Goal: Transaction & Acquisition: Book appointment/travel/reservation

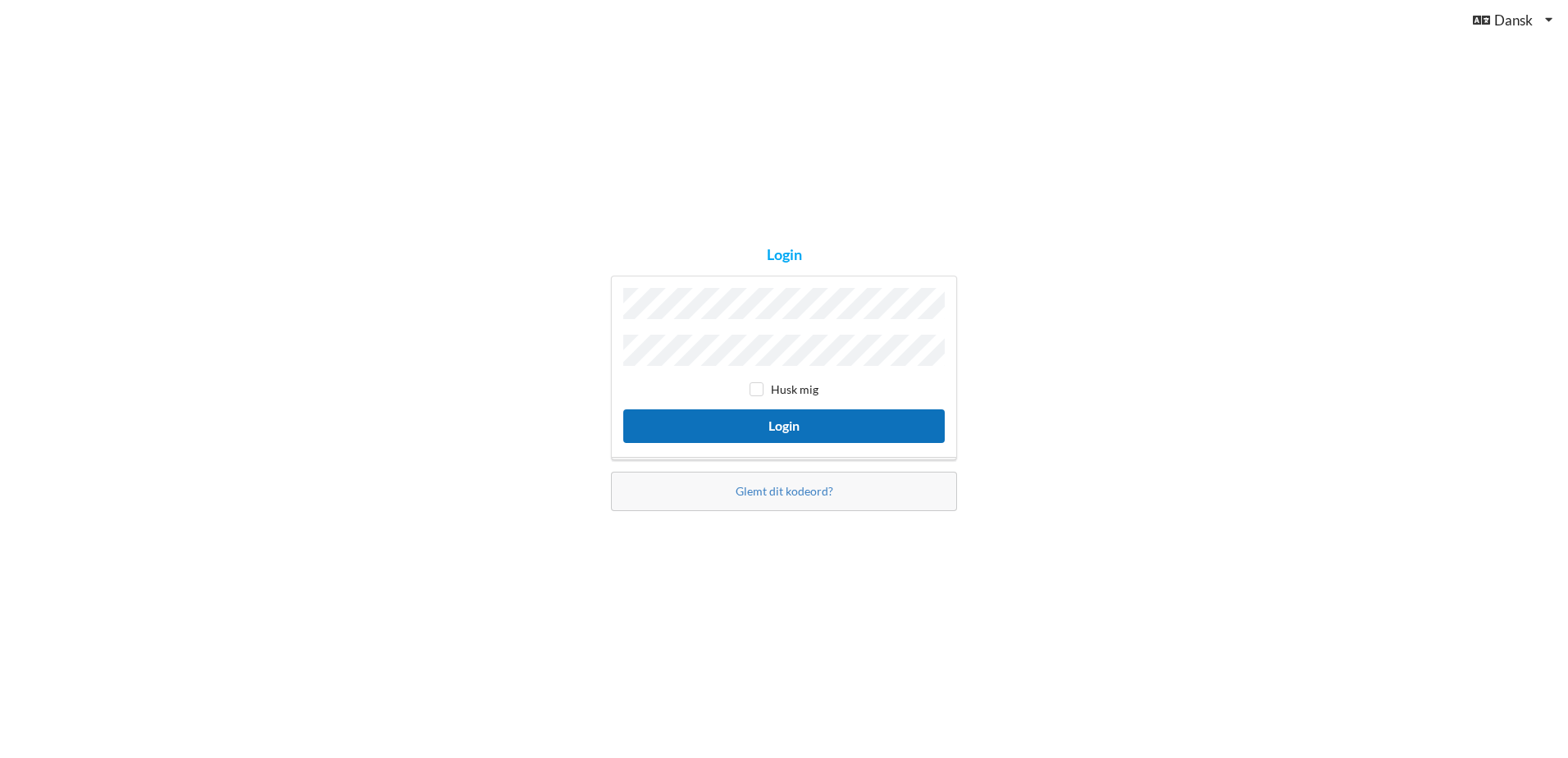
click at [779, 425] on button "Login" at bounding box center [784, 427] width 321 height 34
click at [623, 410] on button "Login" at bounding box center [784, 427] width 321 height 34
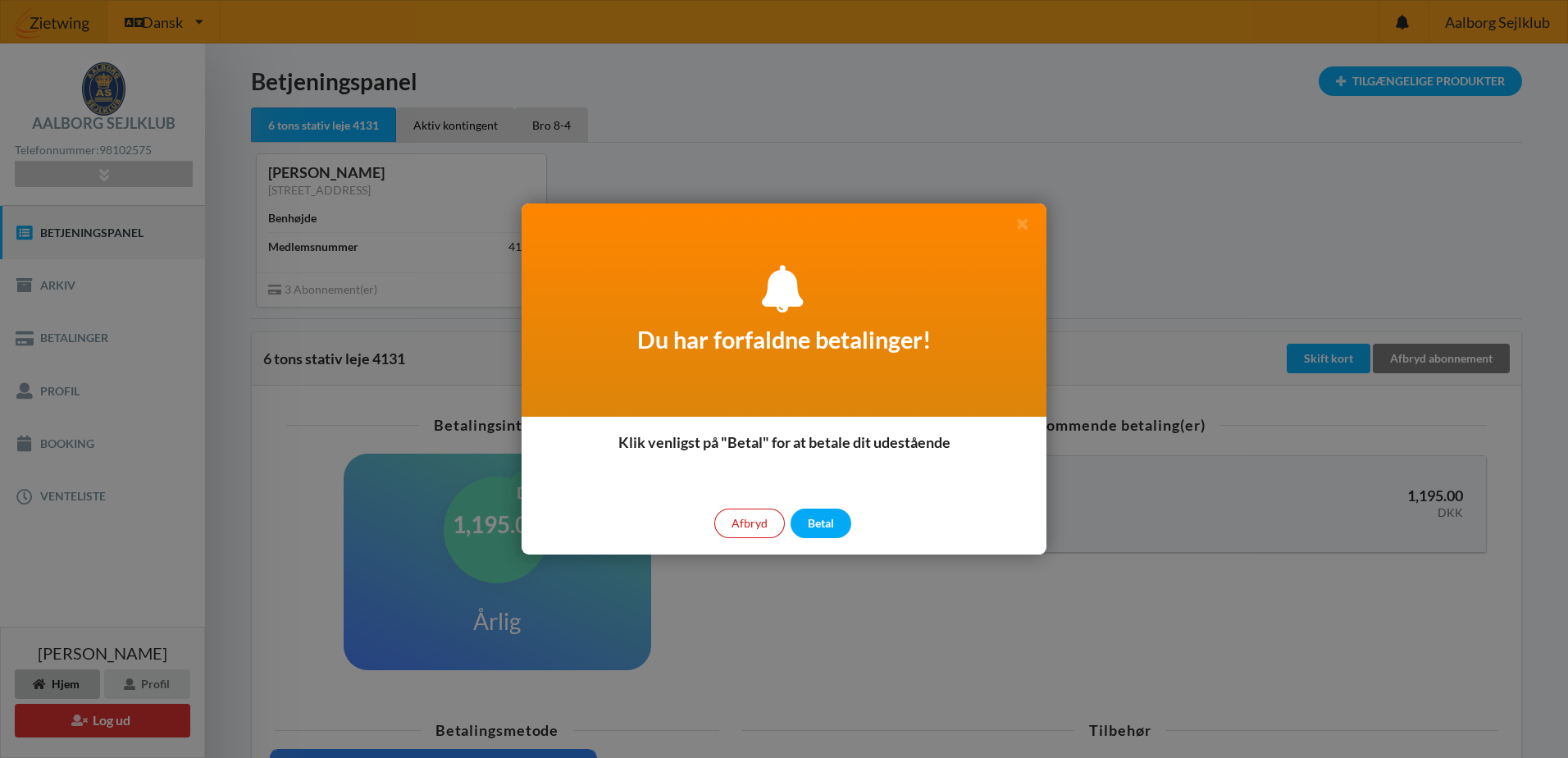
click at [753, 522] on div "Afbryd" at bounding box center [749, 523] width 70 height 29
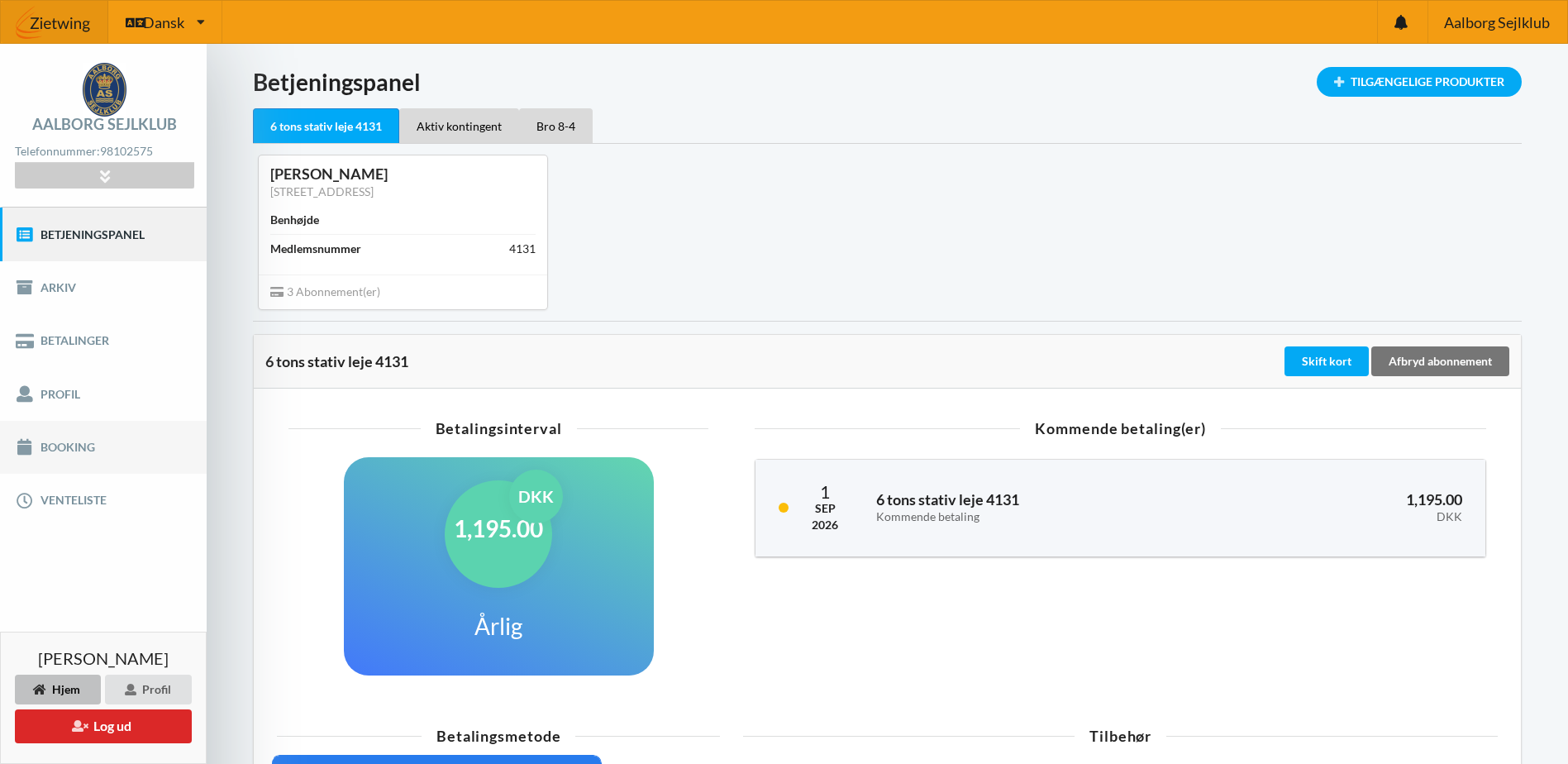
click at [70, 446] on link "Booking" at bounding box center [103, 447] width 206 height 53
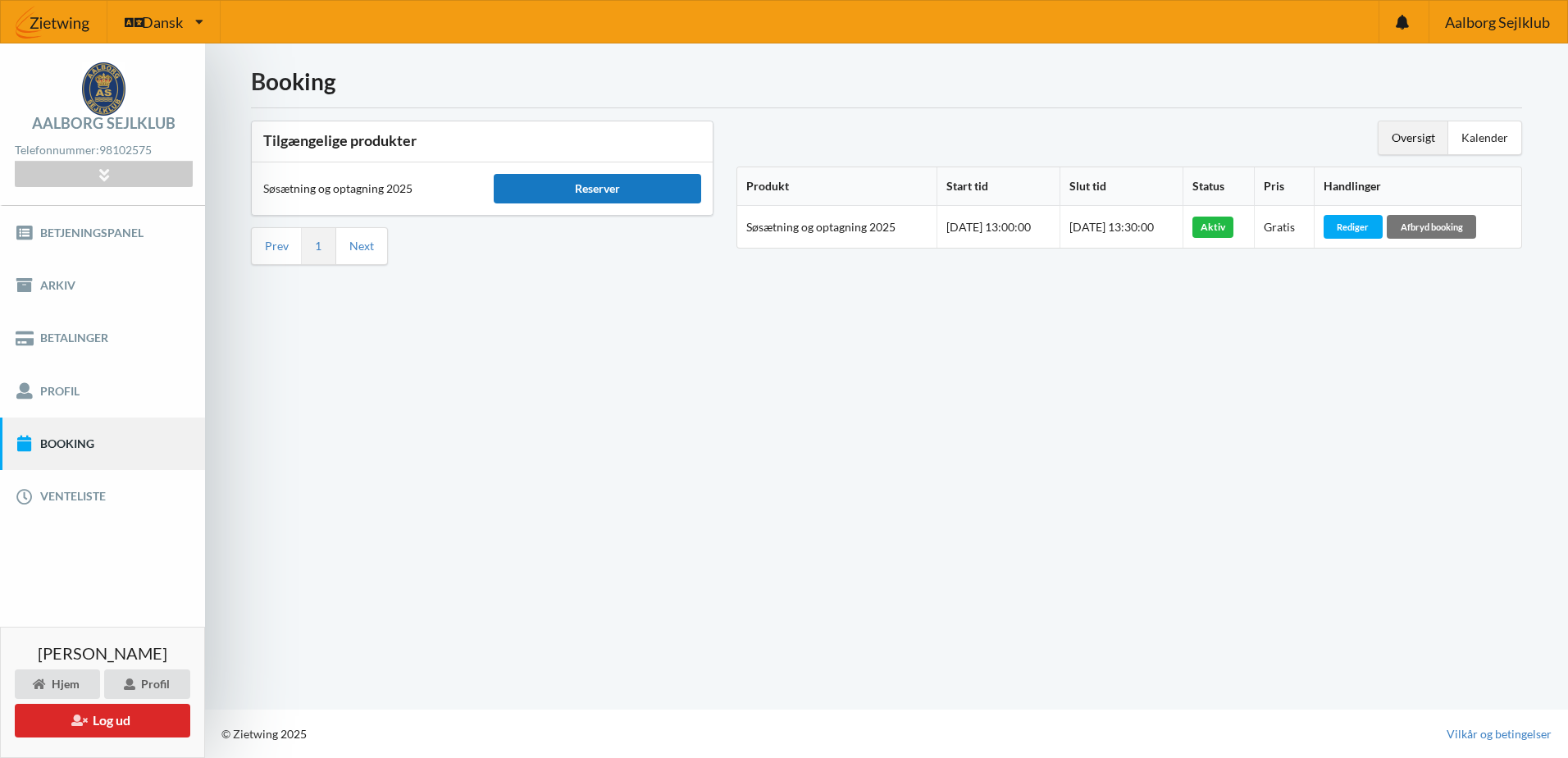
click at [546, 183] on div "Reserver" at bounding box center [597, 188] width 207 height 29
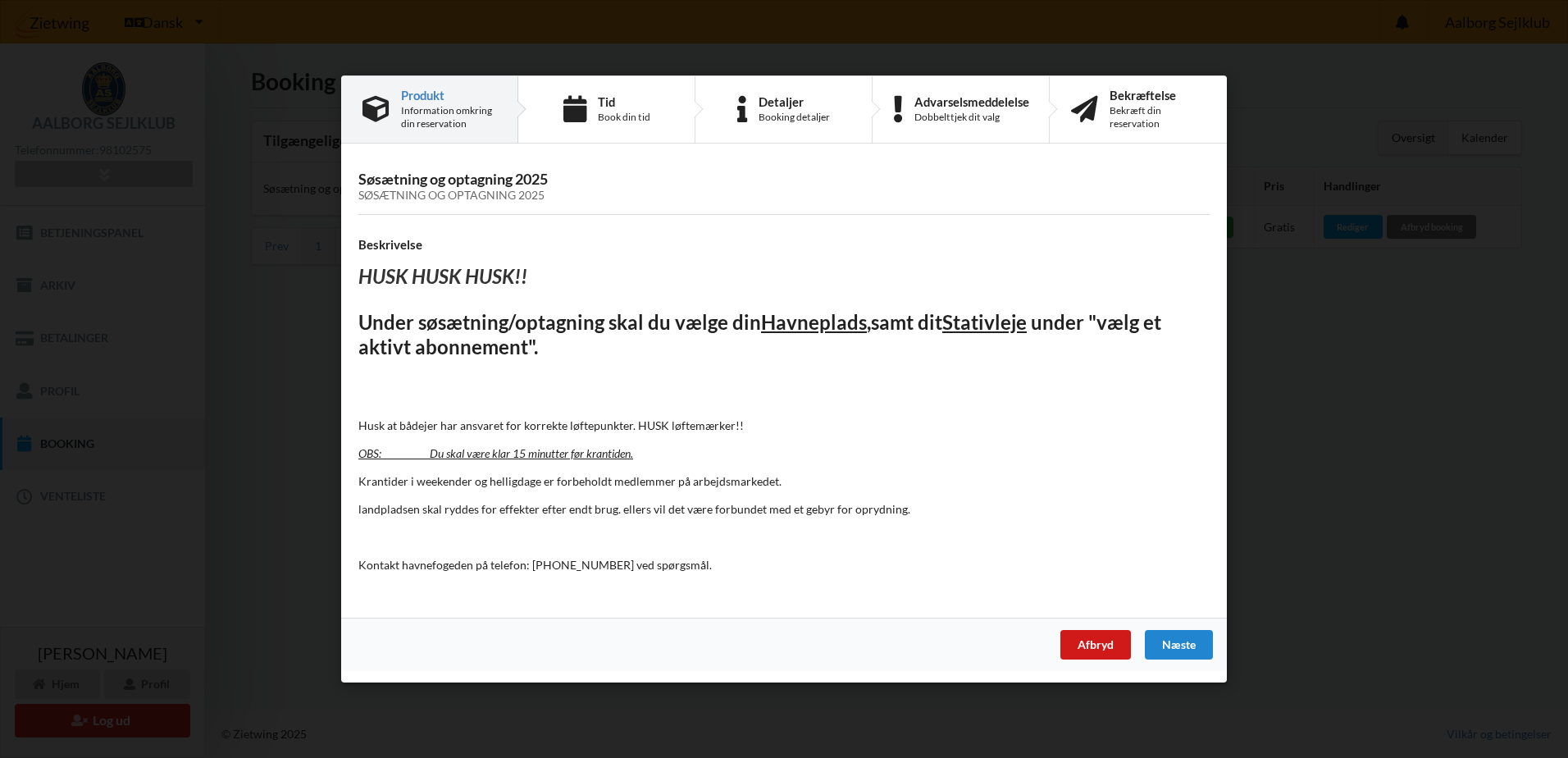
click at [1091, 640] on div "Afbryd" at bounding box center [1095, 644] width 70 height 29
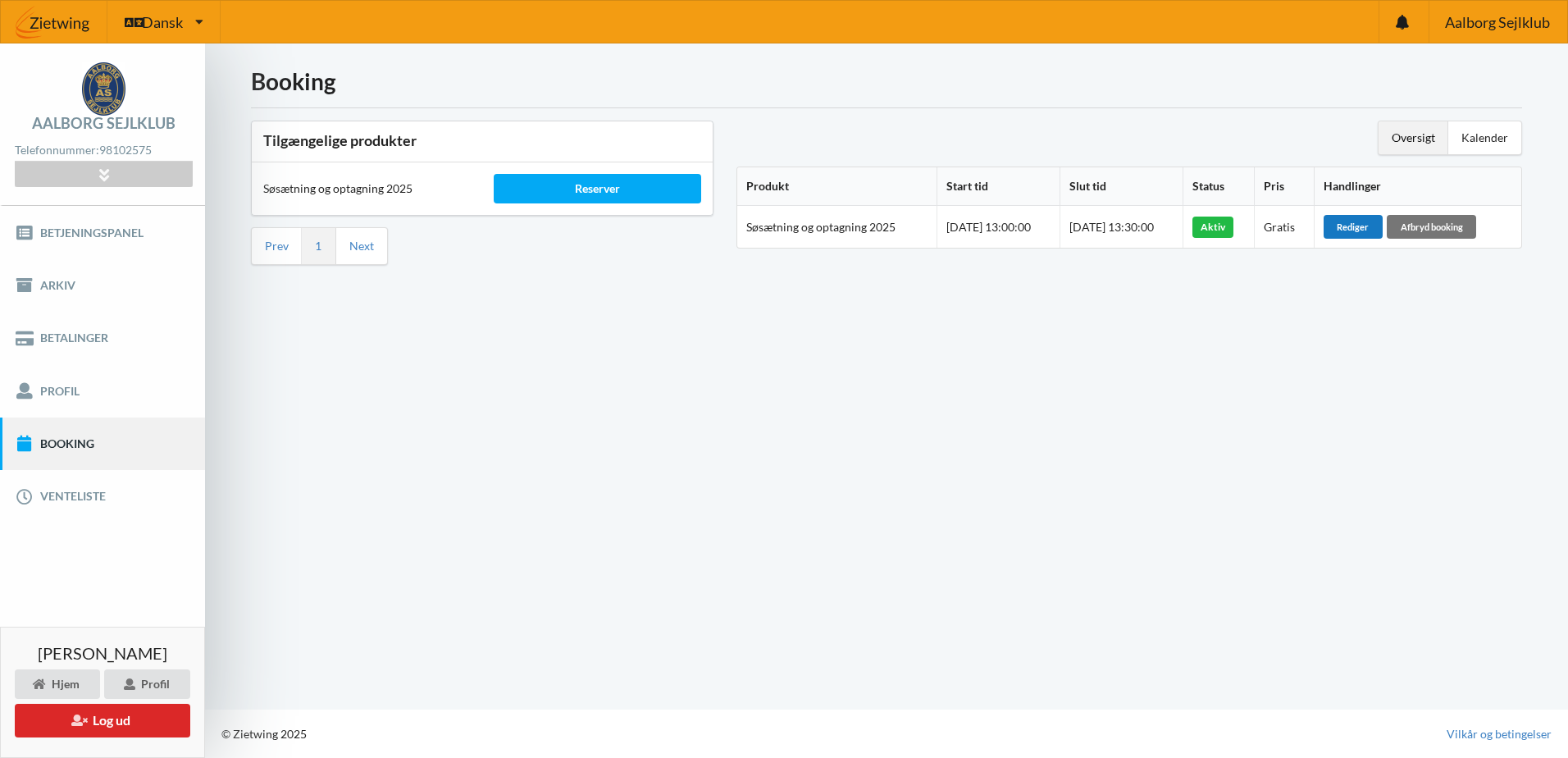
click at [1366, 227] on div "Rediger" at bounding box center [1353, 226] width 59 height 23
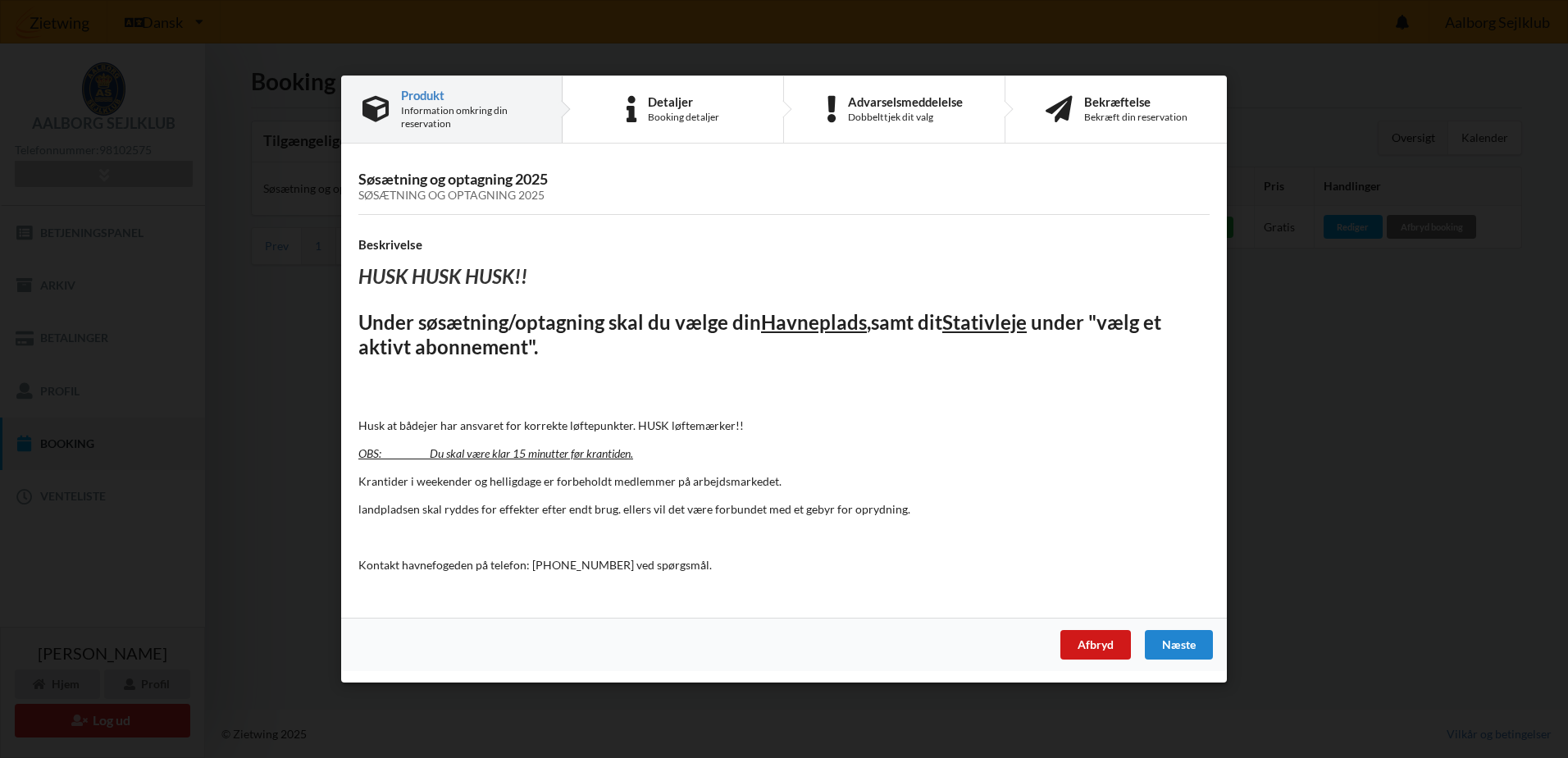
click at [1114, 644] on div "Afbryd" at bounding box center [1095, 644] width 70 height 29
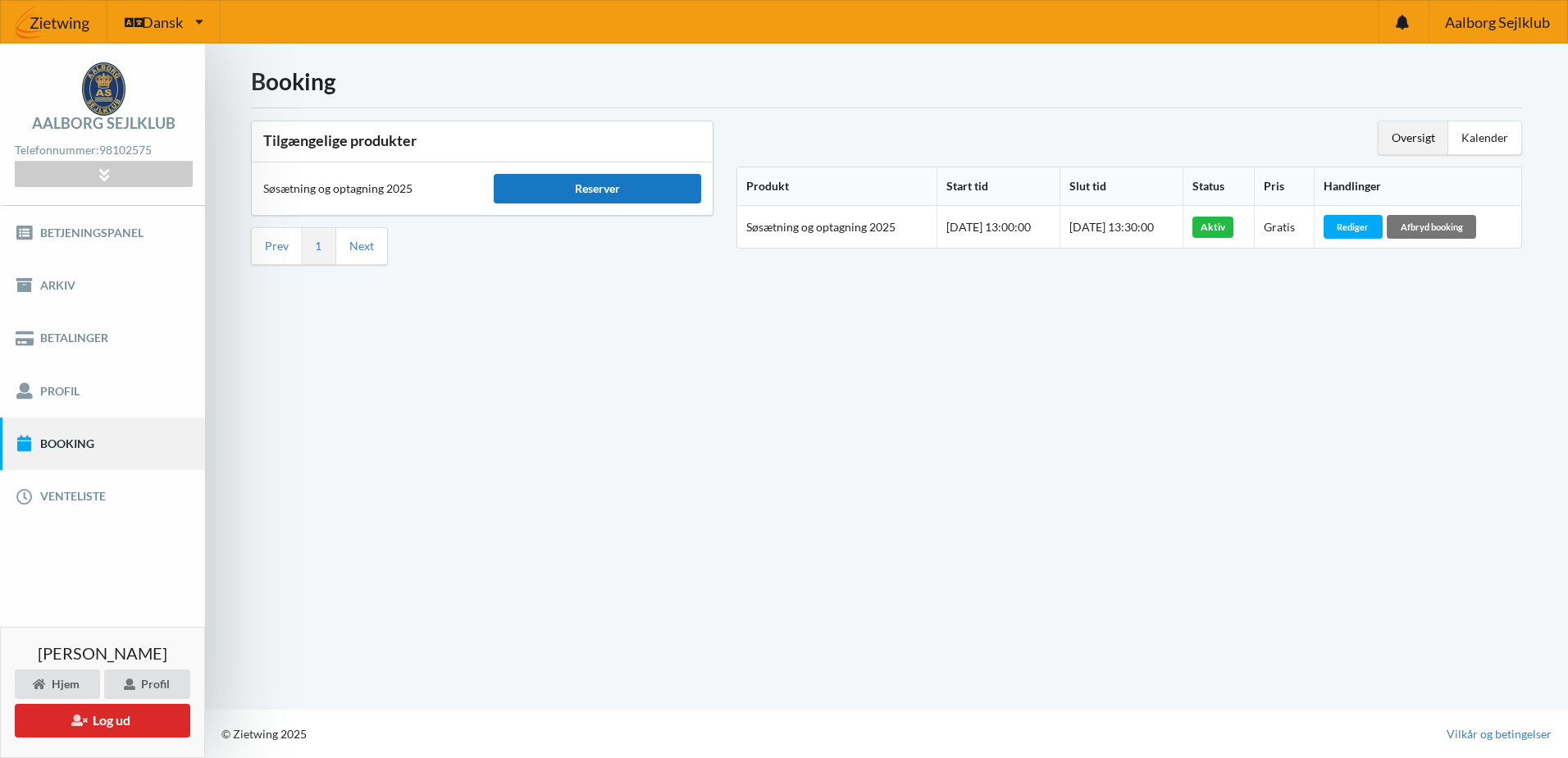
click at [585, 190] on div "Reserver" at bounding box center [597, 188] width 207 height 29
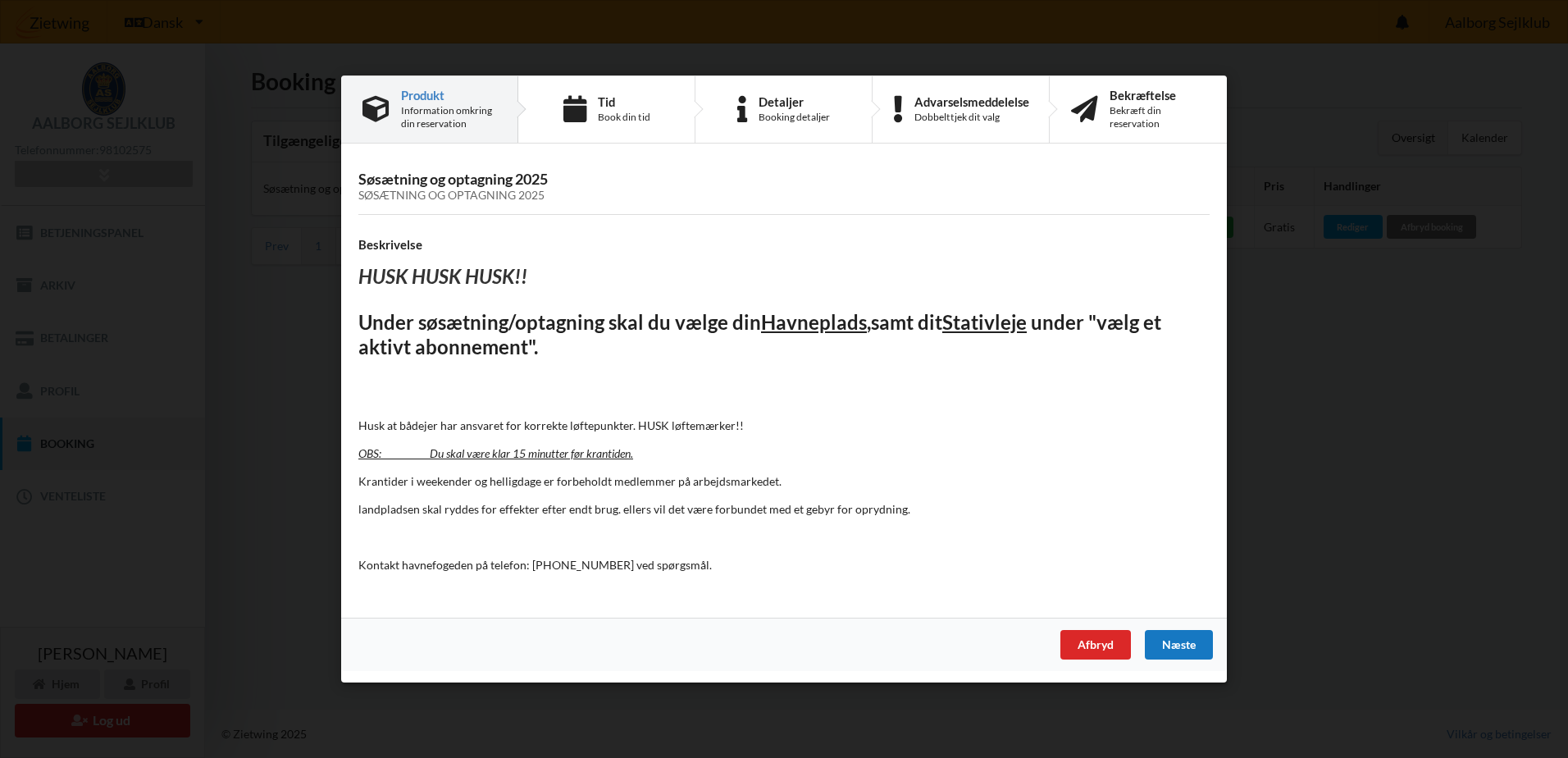
click at [1184, 634] on div "Næste" at bounding box center [1179, 644] width 68 height 29
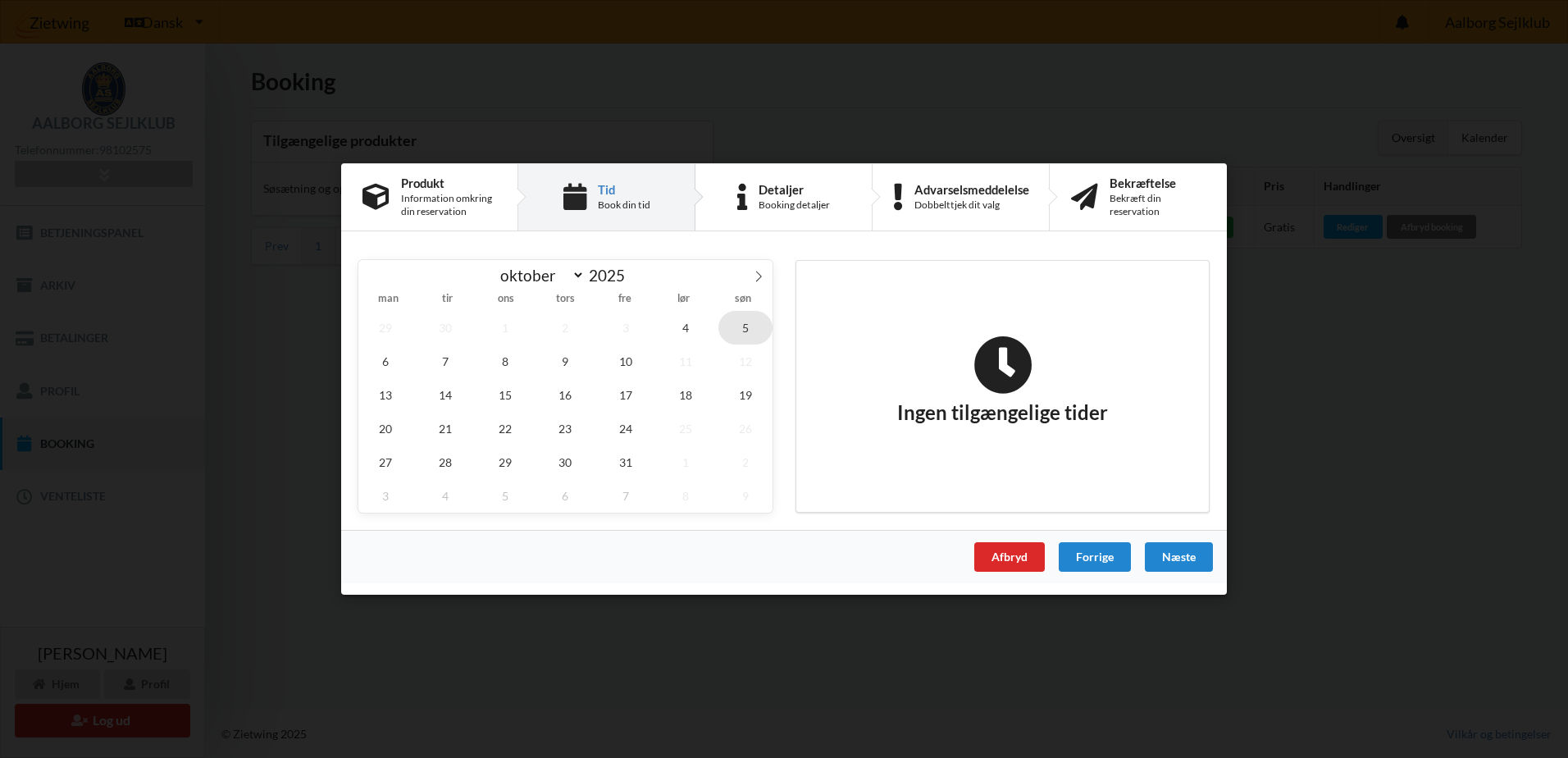
click at [741, 325] on span "5" at bounding box center [745, 328] width 54 height 34
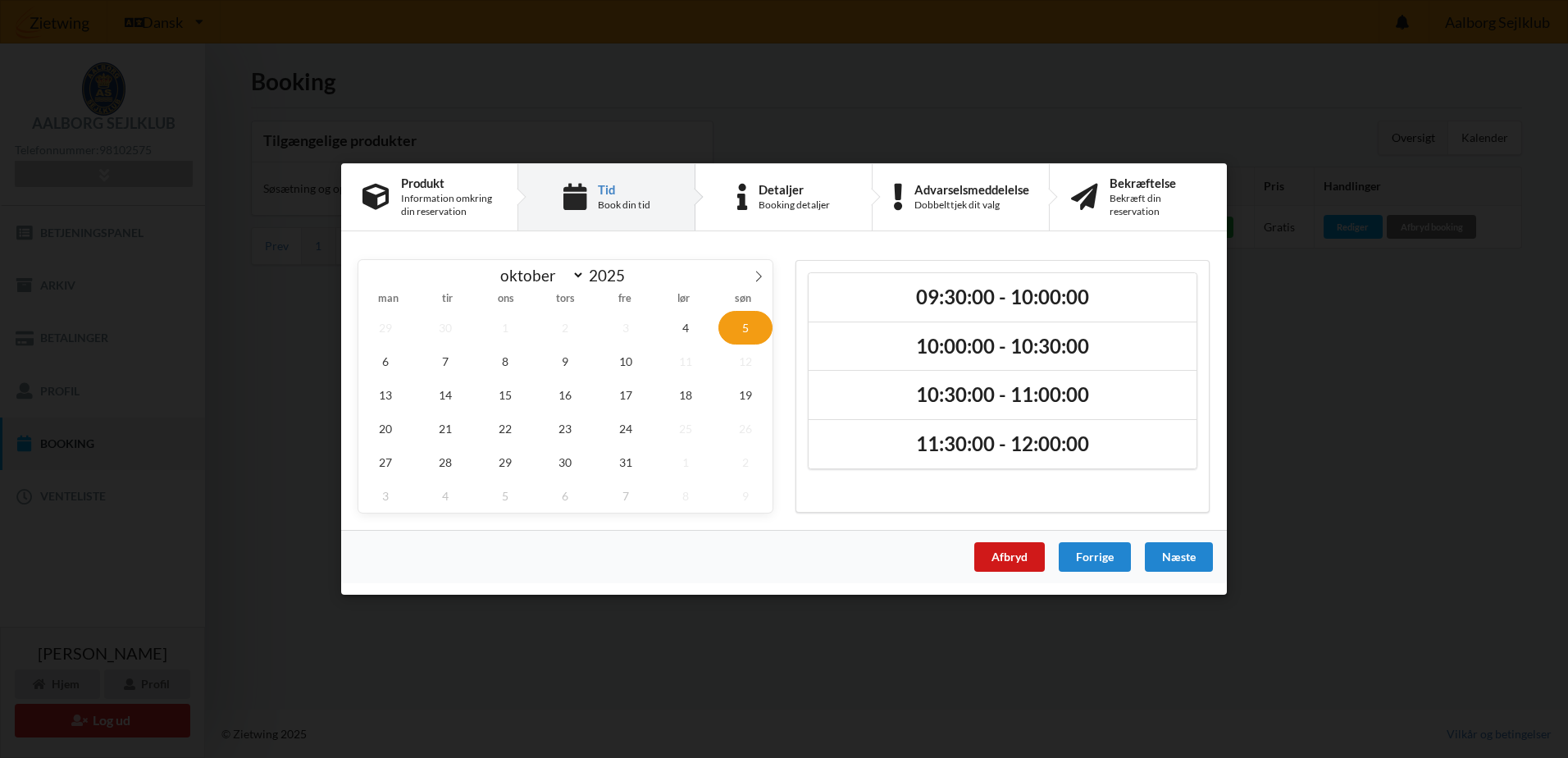
click at [1017, 556] on div "Afbryd" at bounding box center [1009, 557] width 70 height 29
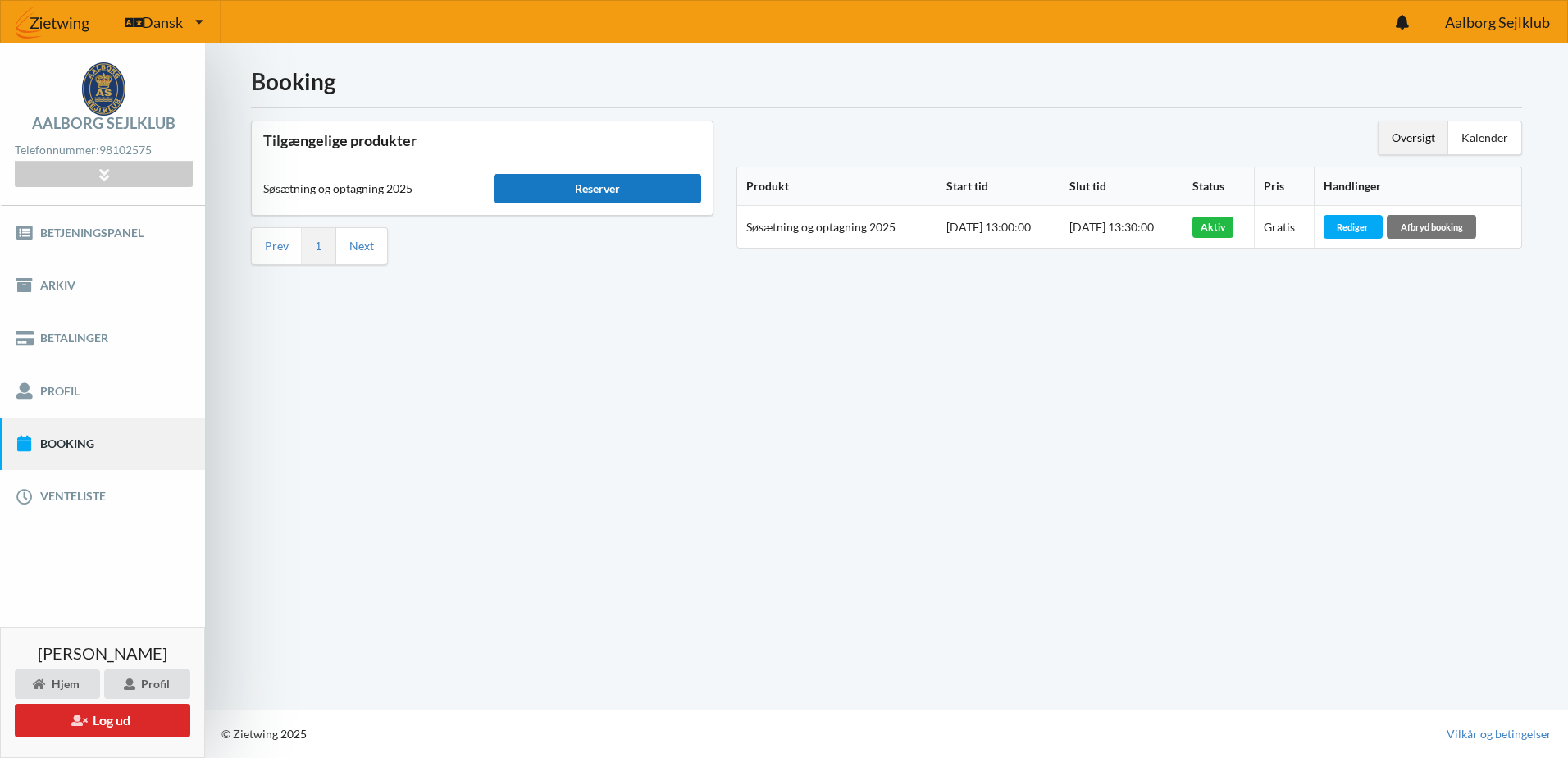
click at [601, 192] on div "Reserver" at bounding box center [597, 188] width 207 height 29
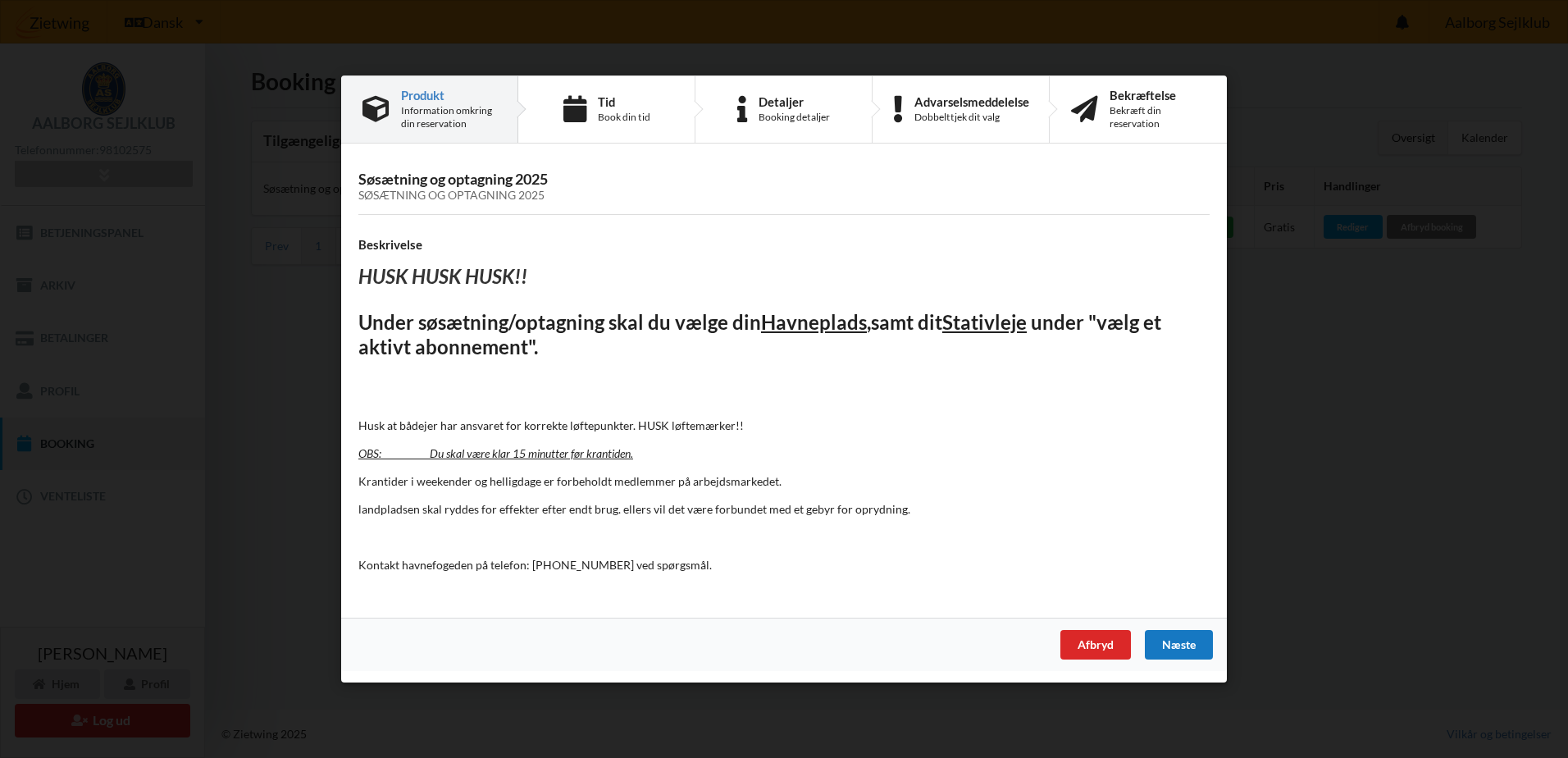
click at [1188, 644] on div "Næste" at bounding box center [1179, 644] width 68 height 29
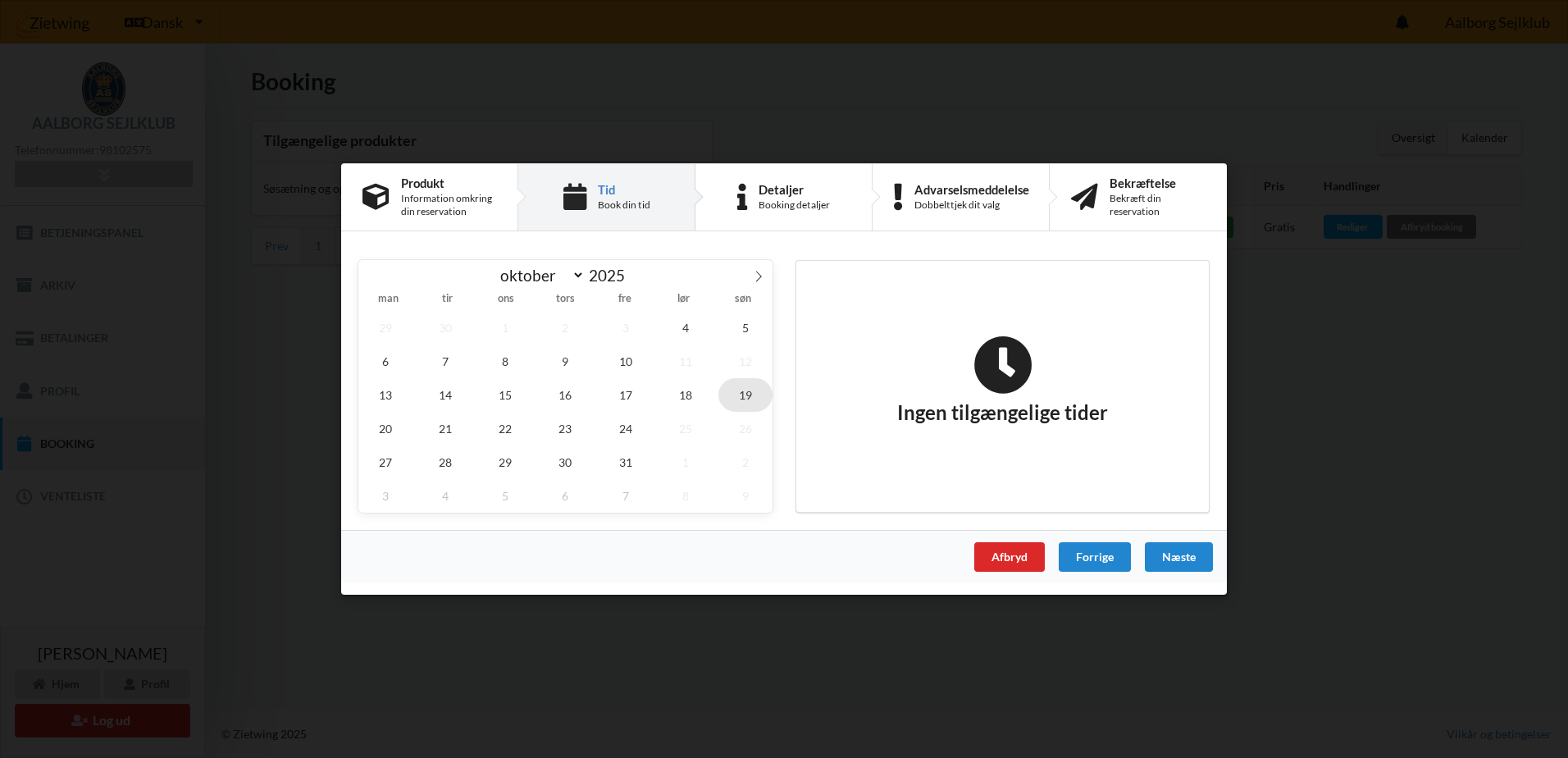
click at [741, 400] on span "19" at bounding box center [745, 395] width 54 height 34
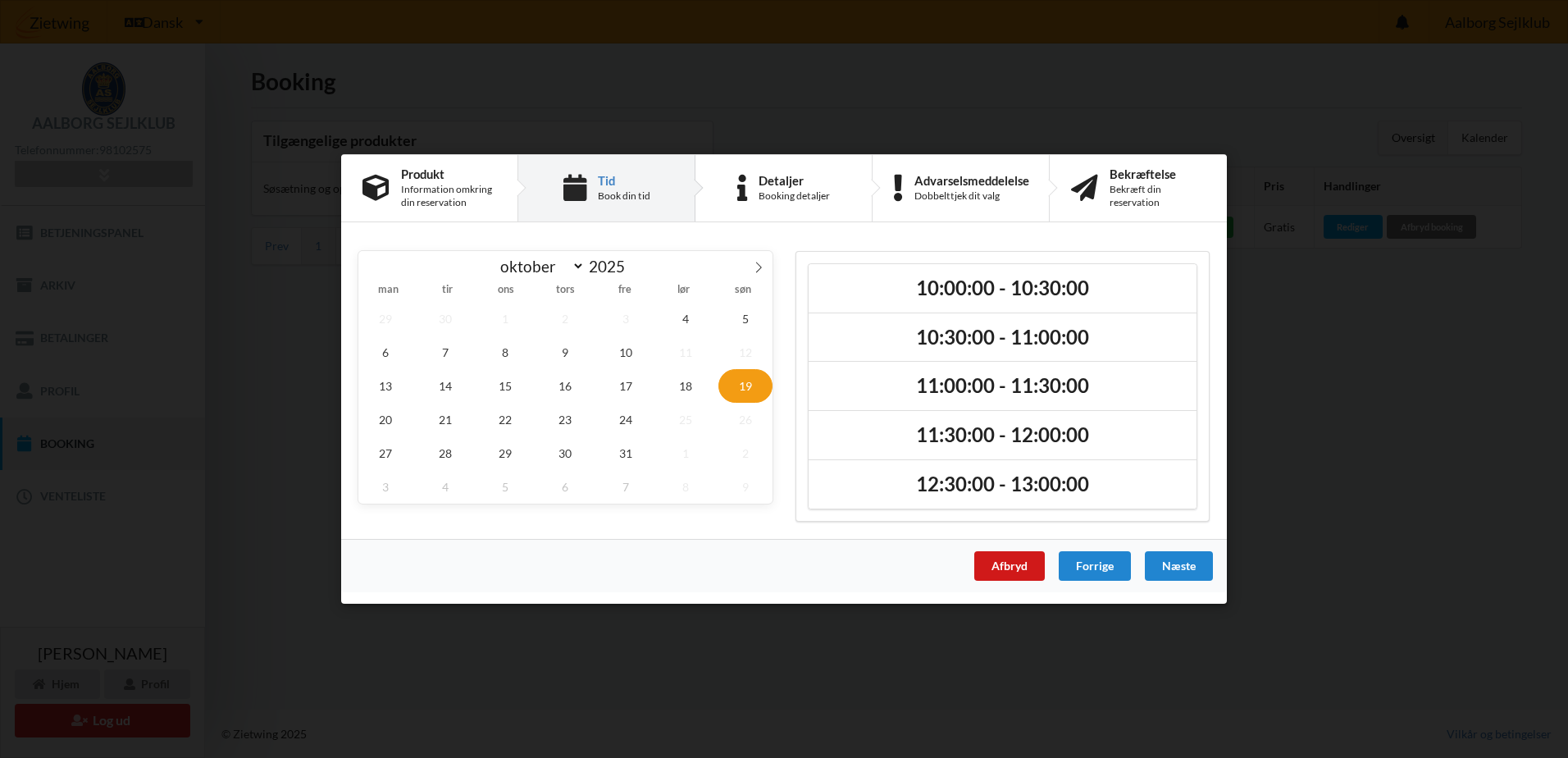
click at [1010, 566] on div "Afbryd" at bounding box center [1009, 566] width 70 height 29
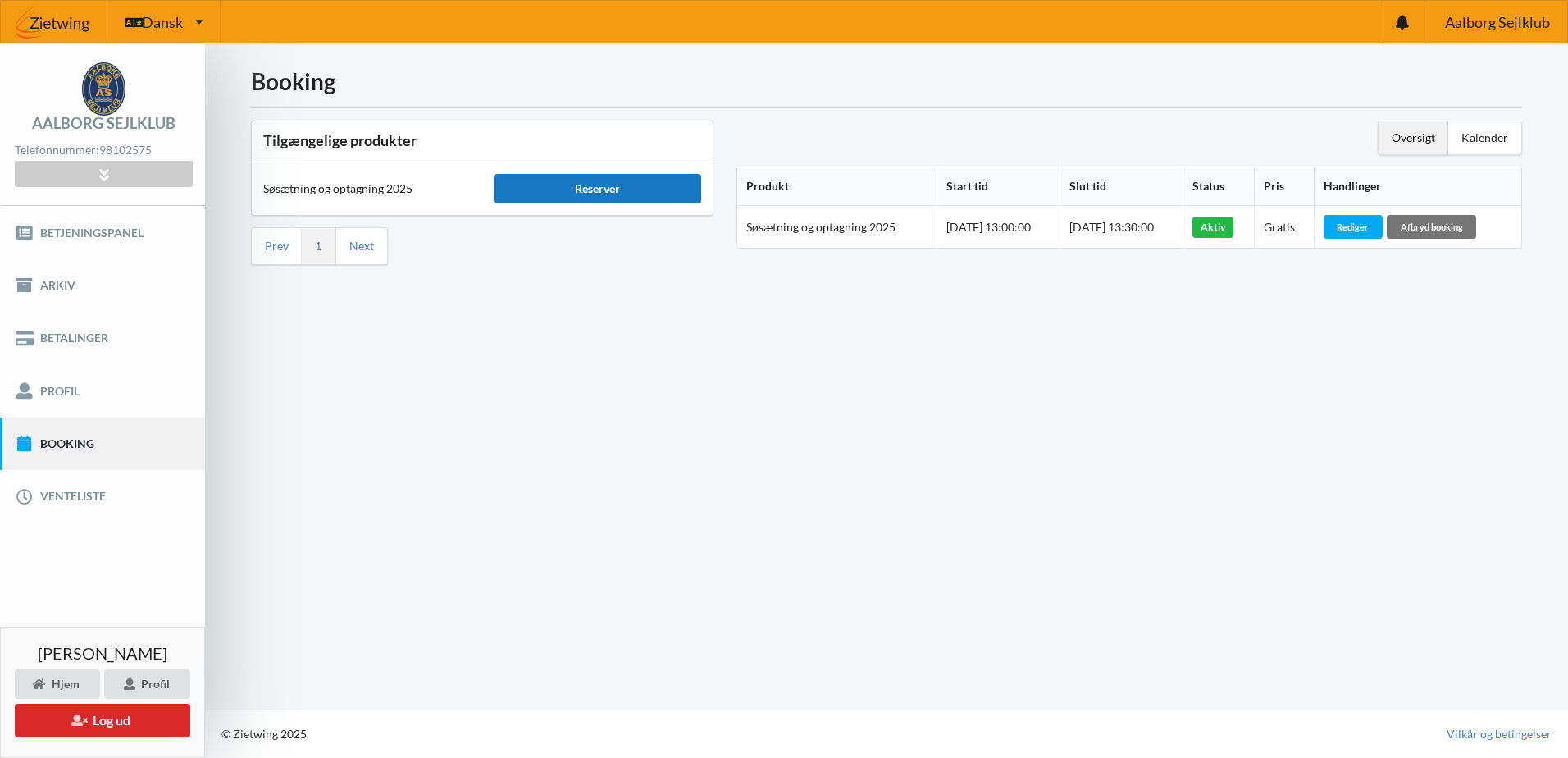
click at [600, 194] on div "Reserver" at bounding box center [597, 188] width 207 height 29
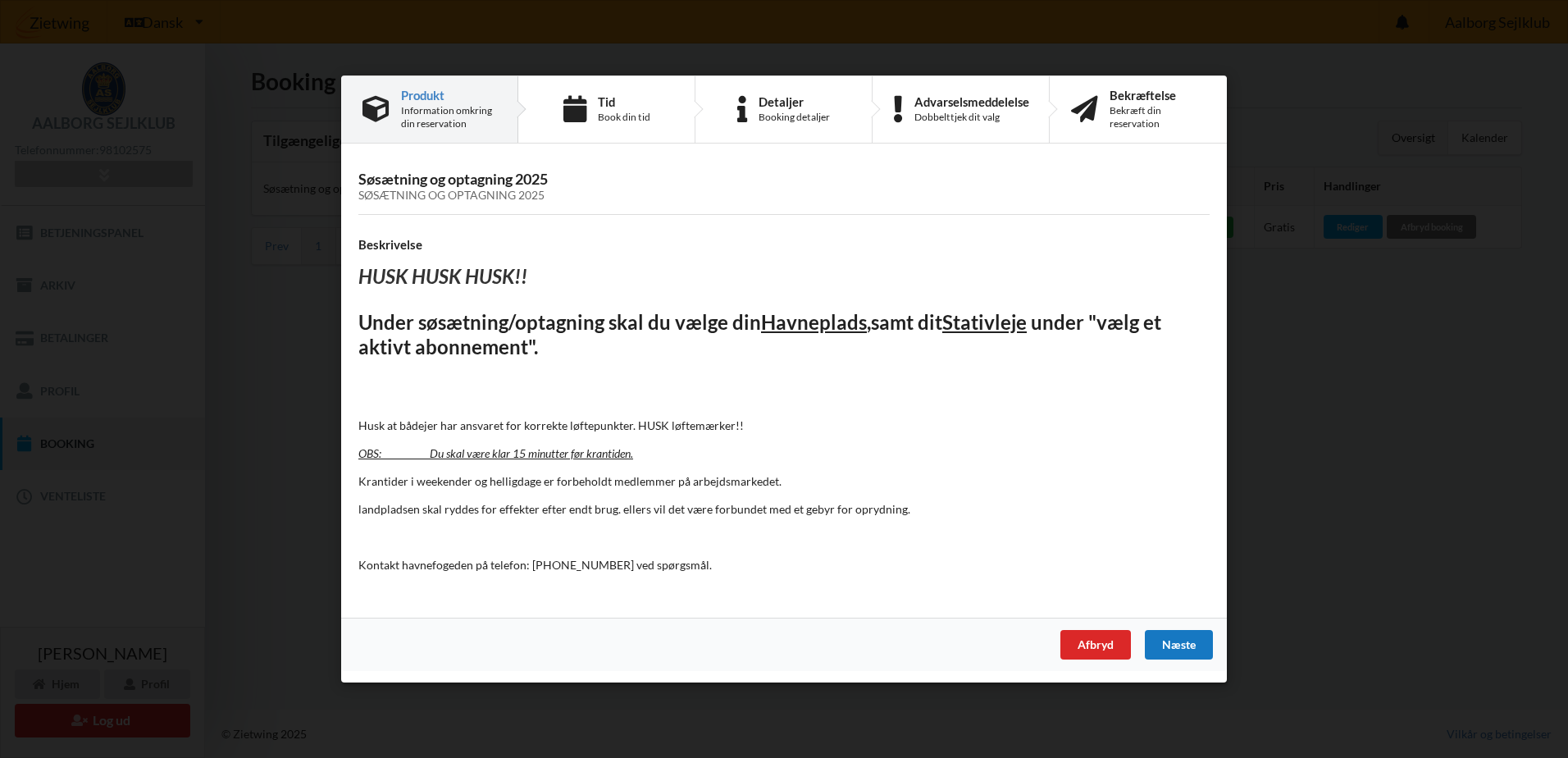
click at [1161, 648] on div "Næste" at bounding box center [1179, 644] width 68 height 29
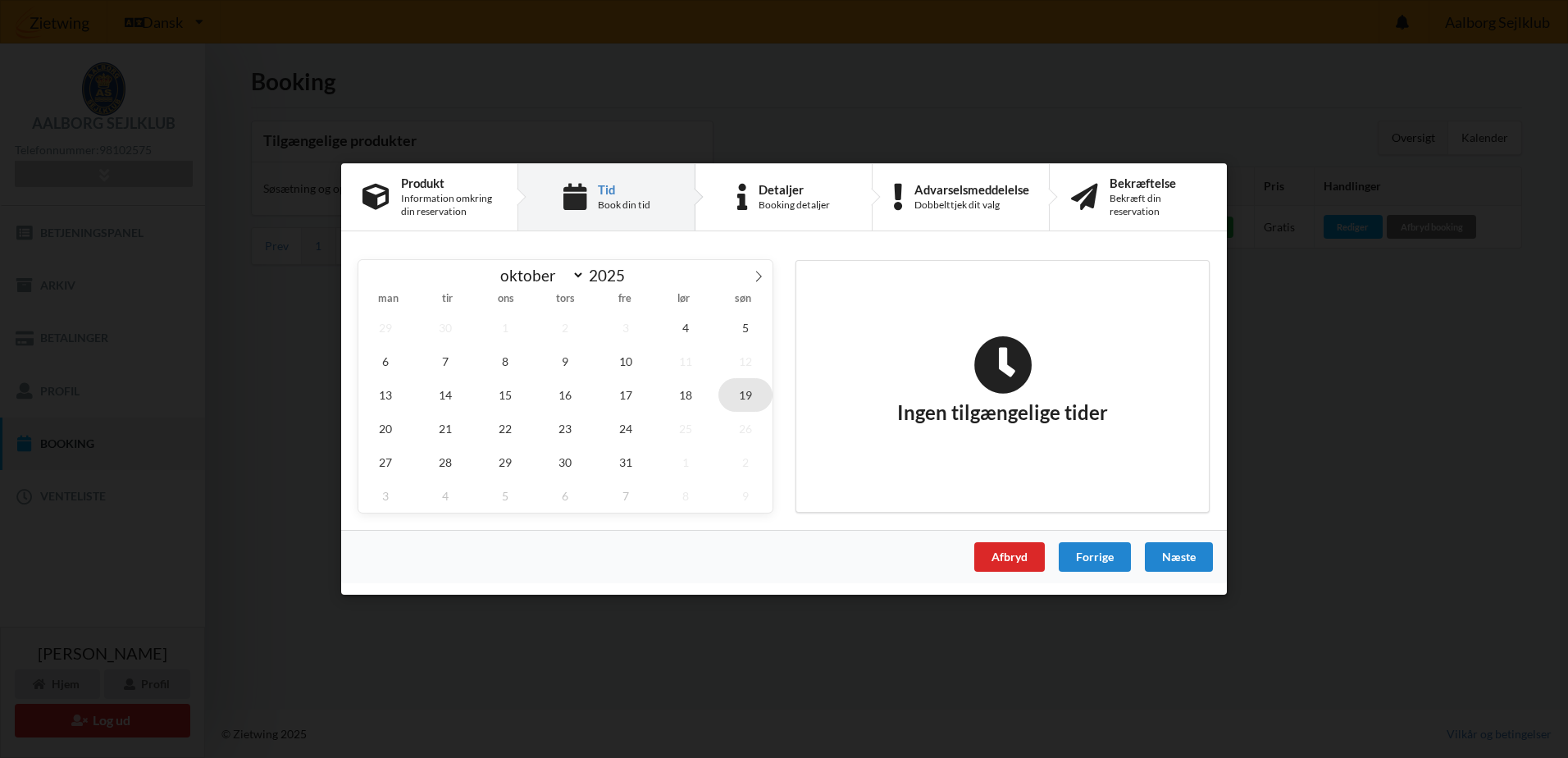
click at [744, 395] on span "19" at bounding box center [745, 395] width 54 height 34
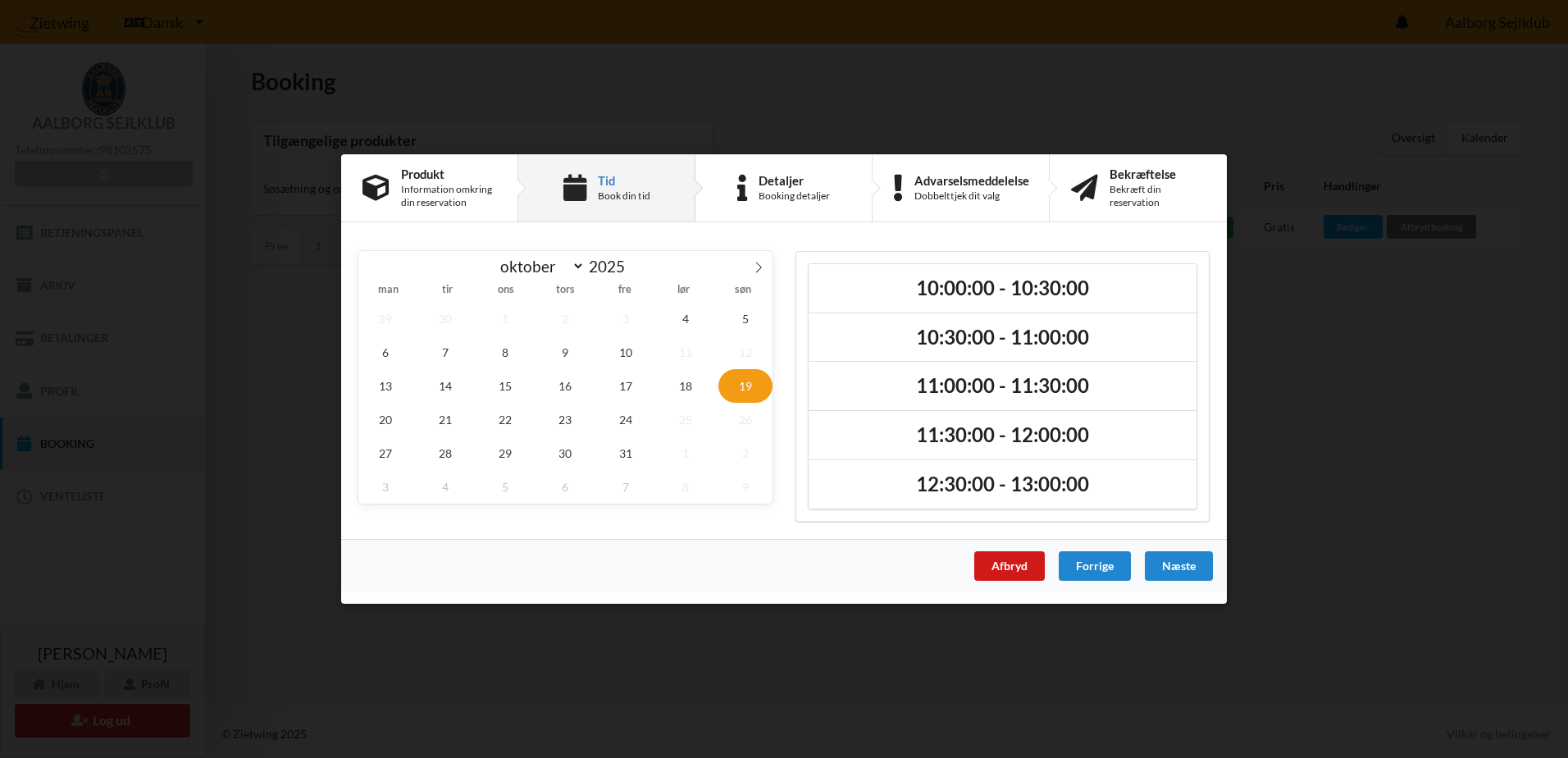
click at [1015, 558] on div "Afbryd" at bounding box center [1009, 566] width 70 height 29
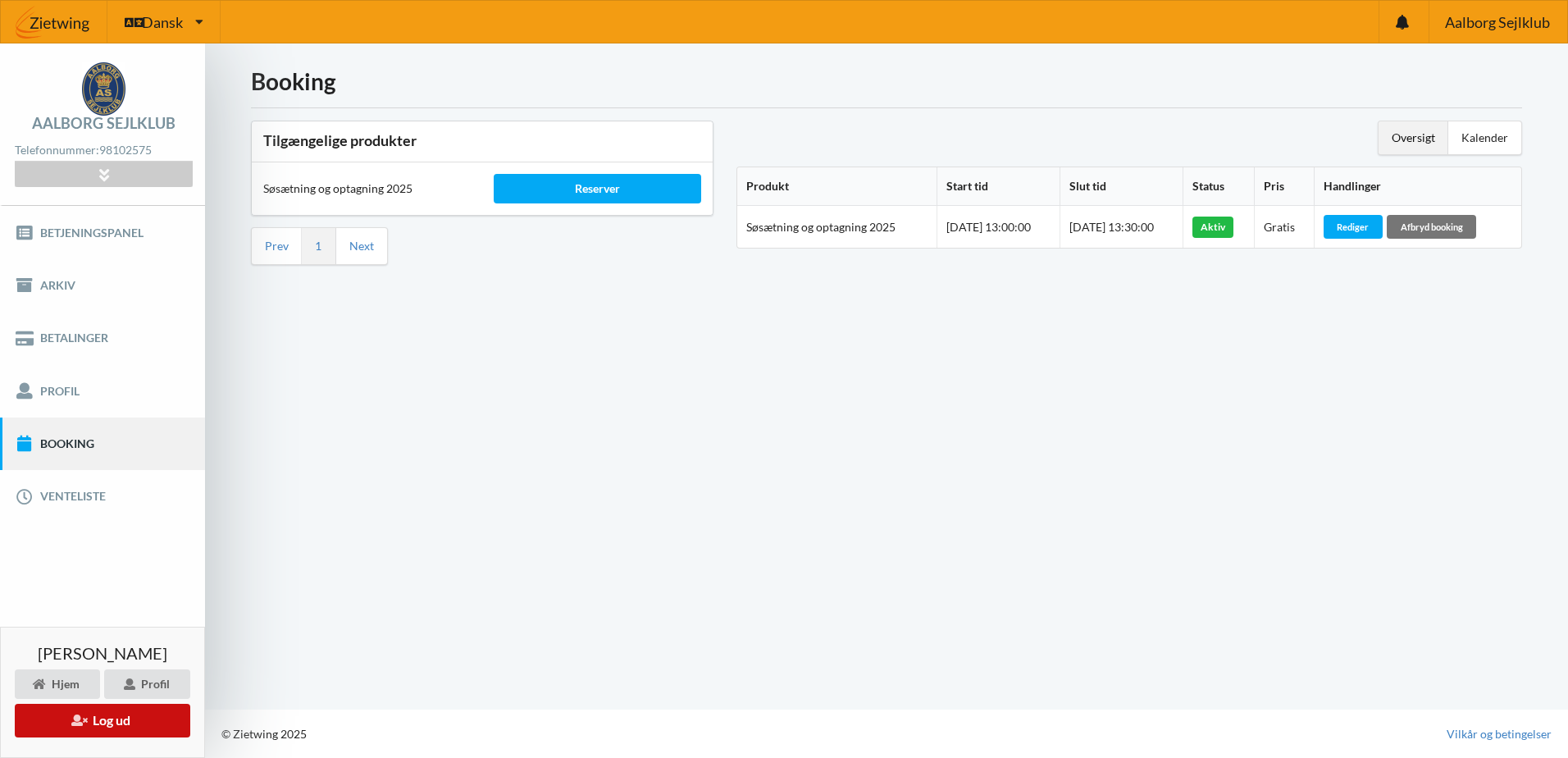
click at [130, 720] on button "Log ud" at bounding box center [102, 721] width 175 height 34
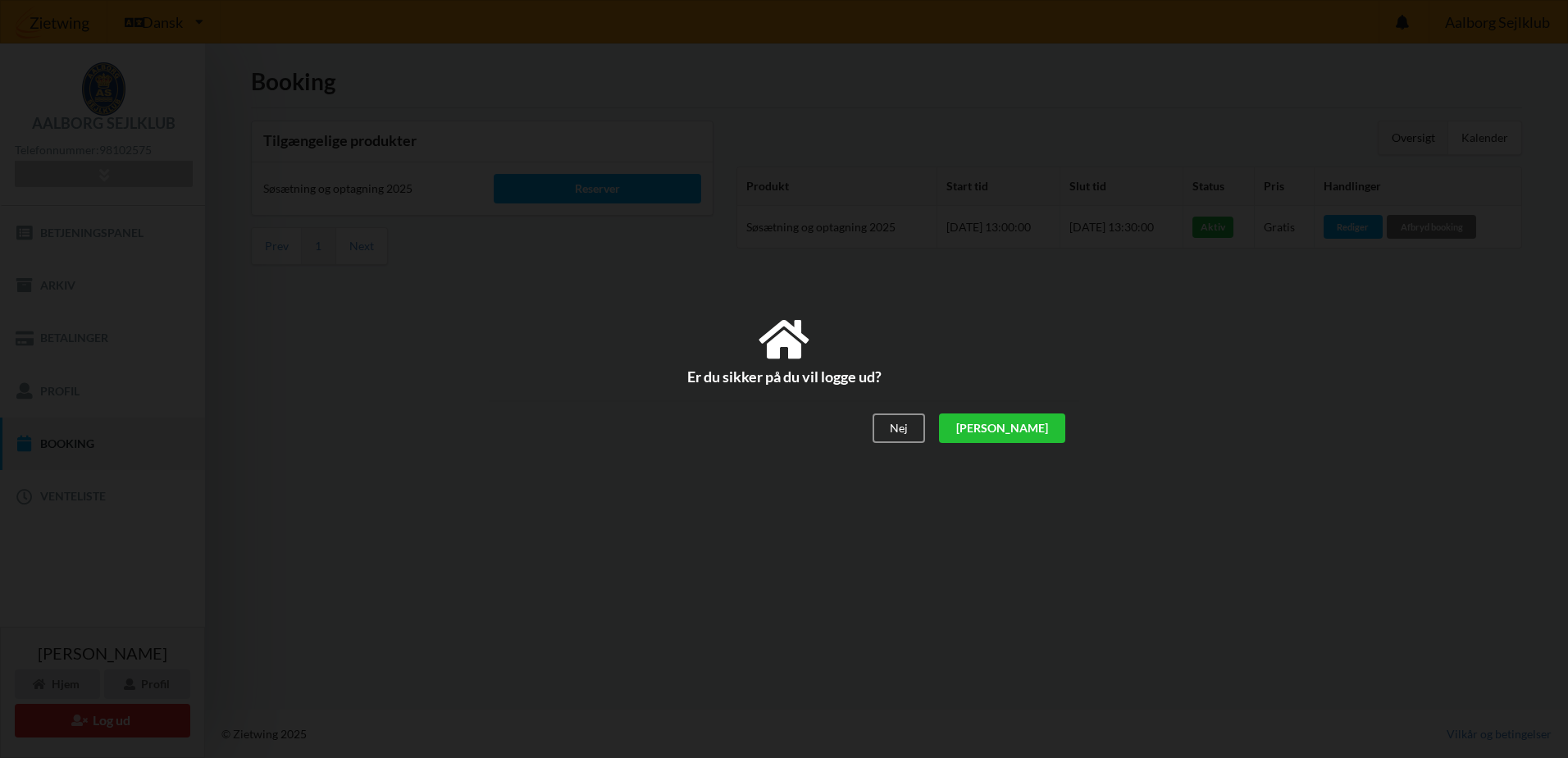
click at [1039, 435] on div "[PERSON_NAME]" at bounding box center [1002, 428] width 126 height 29
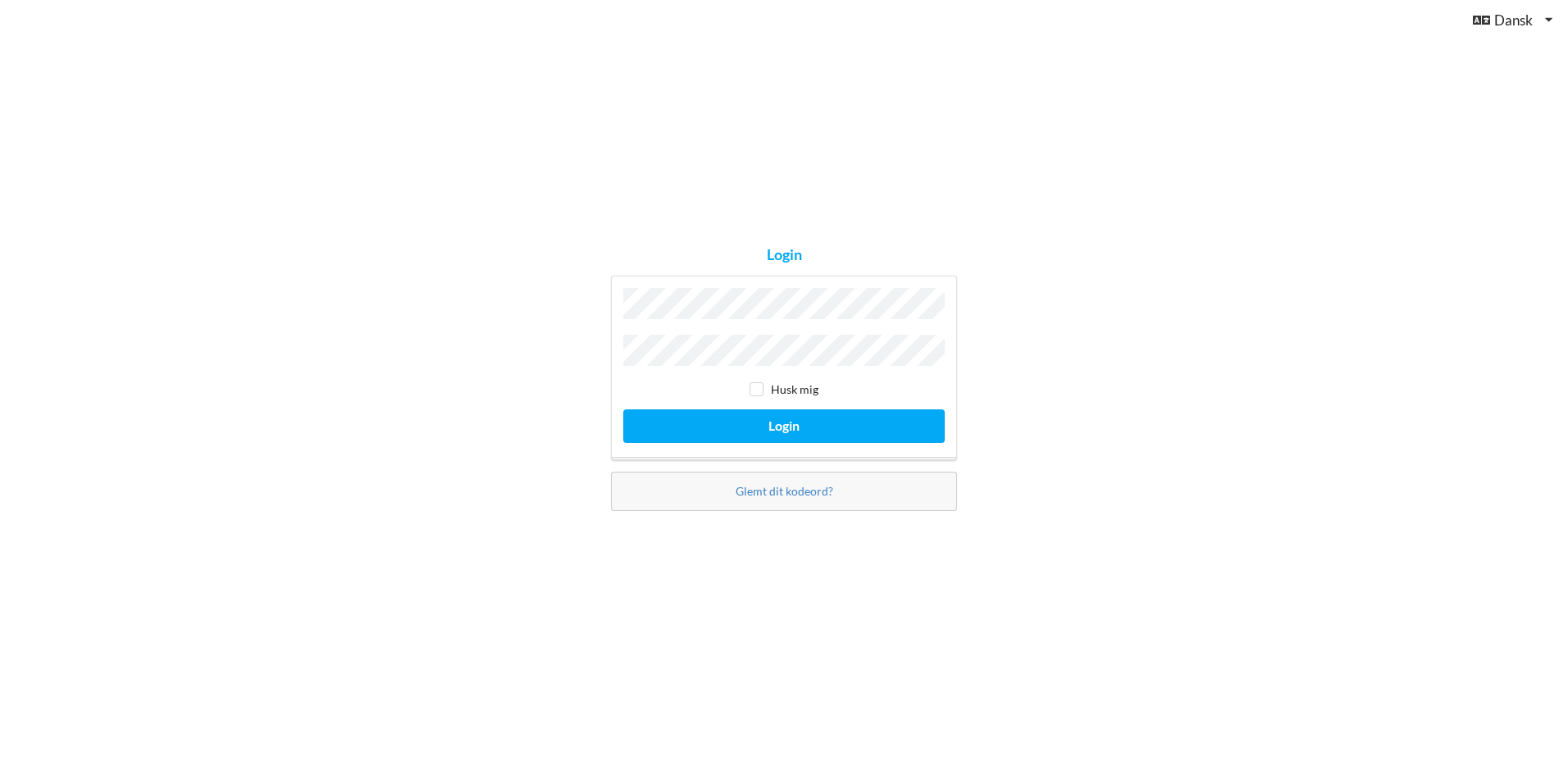
click at [404, 217] on div "Login Husk mig Login Glemt dit kodeord?" at bounding box center [784, 379] width 1568 height 758
click at [779, 426] on button "Login" at bounding box center [784, 427] width 321 height 34
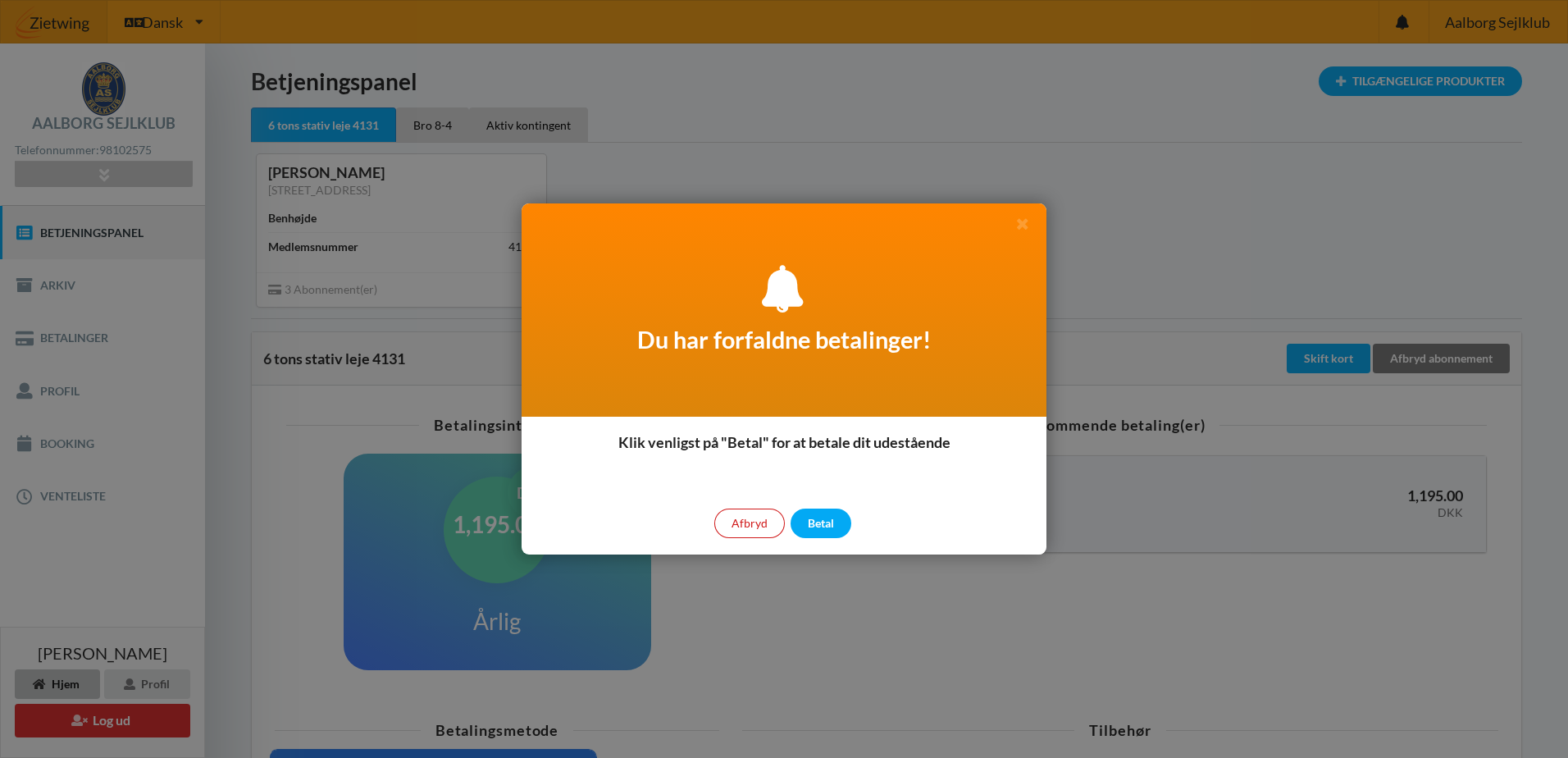
click at [752, 516] on div "Afbryd" at bounding box center [749, 523] width 70 height 29
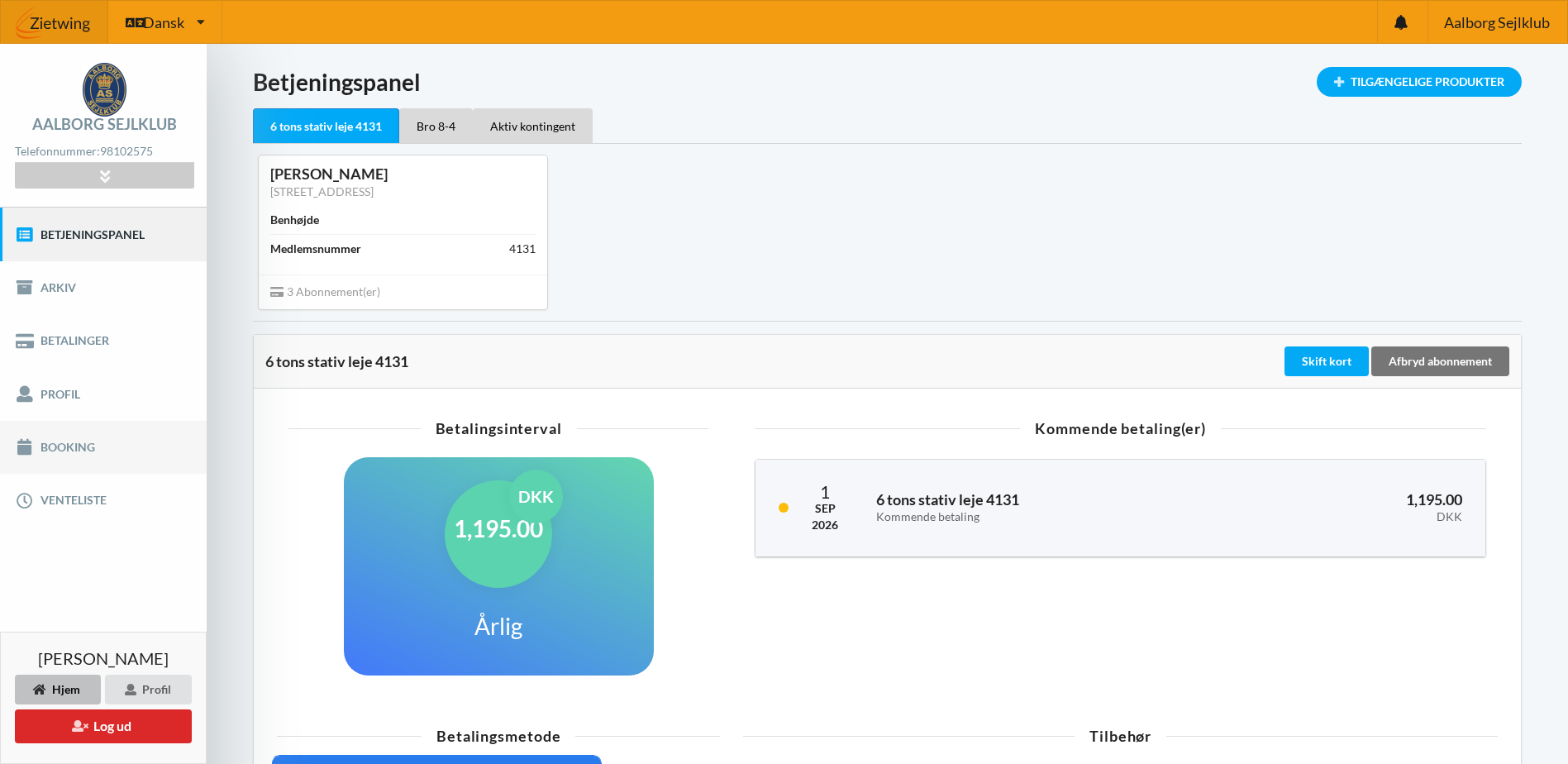
click at [75, 442] on link "Booking" at bounding box center [103, 447] width 206 height 53
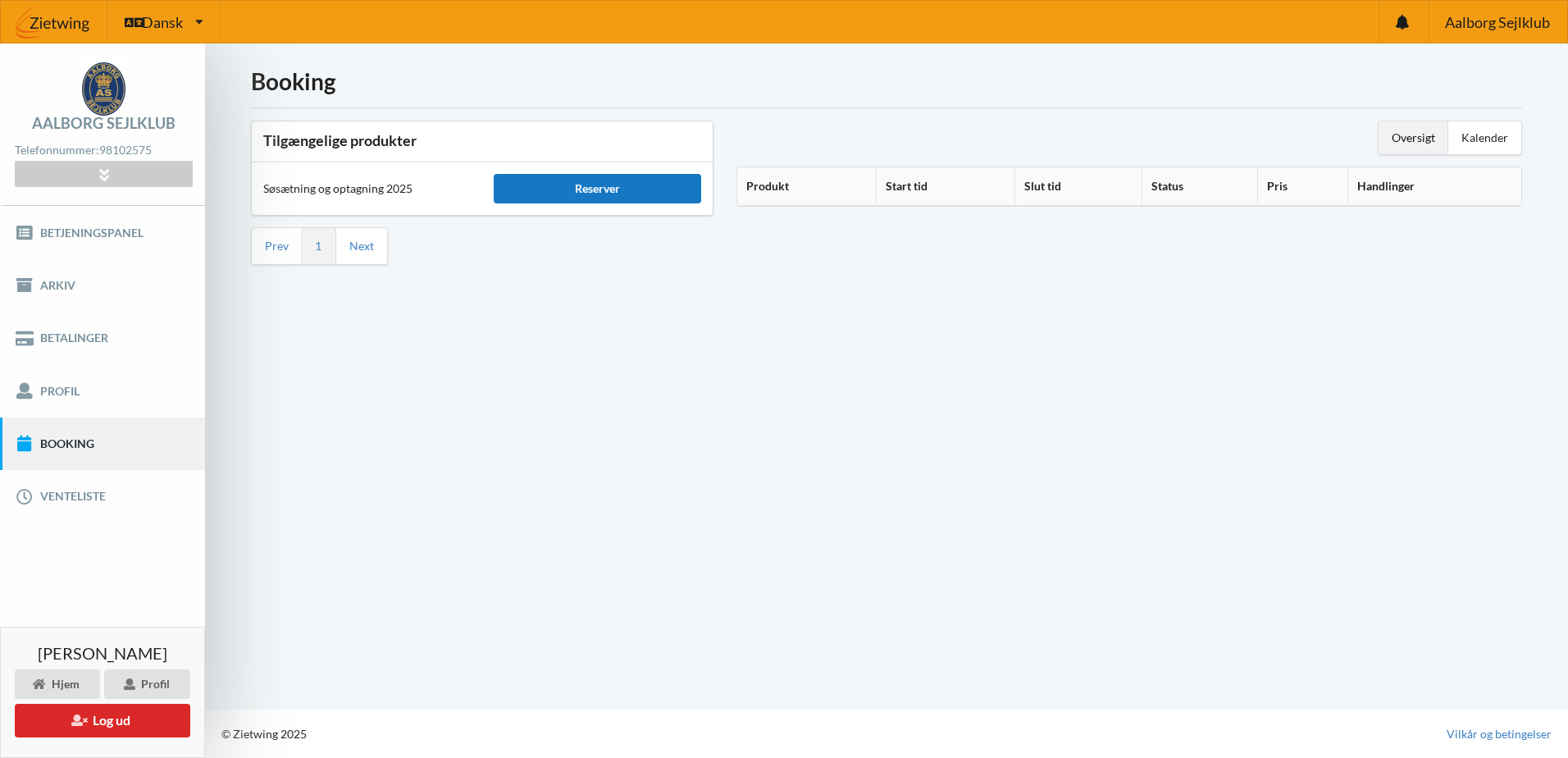
click at [587, 190] on div "Reserver" at bounding box center [597, 188] width 207 height 29
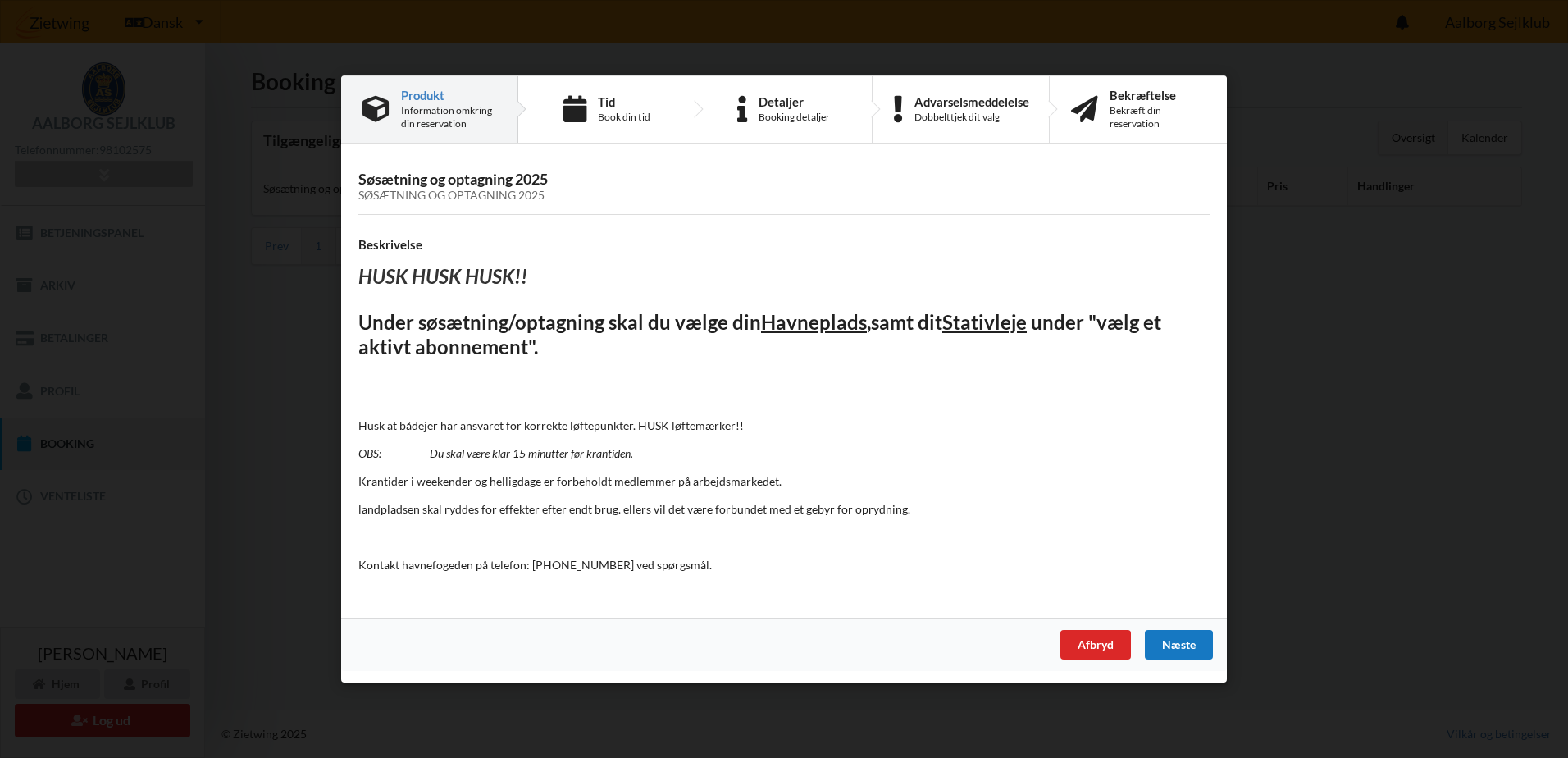
click at [1172, 646] on div "Næste" at bounding box center [1179, 644] width 68 height 29
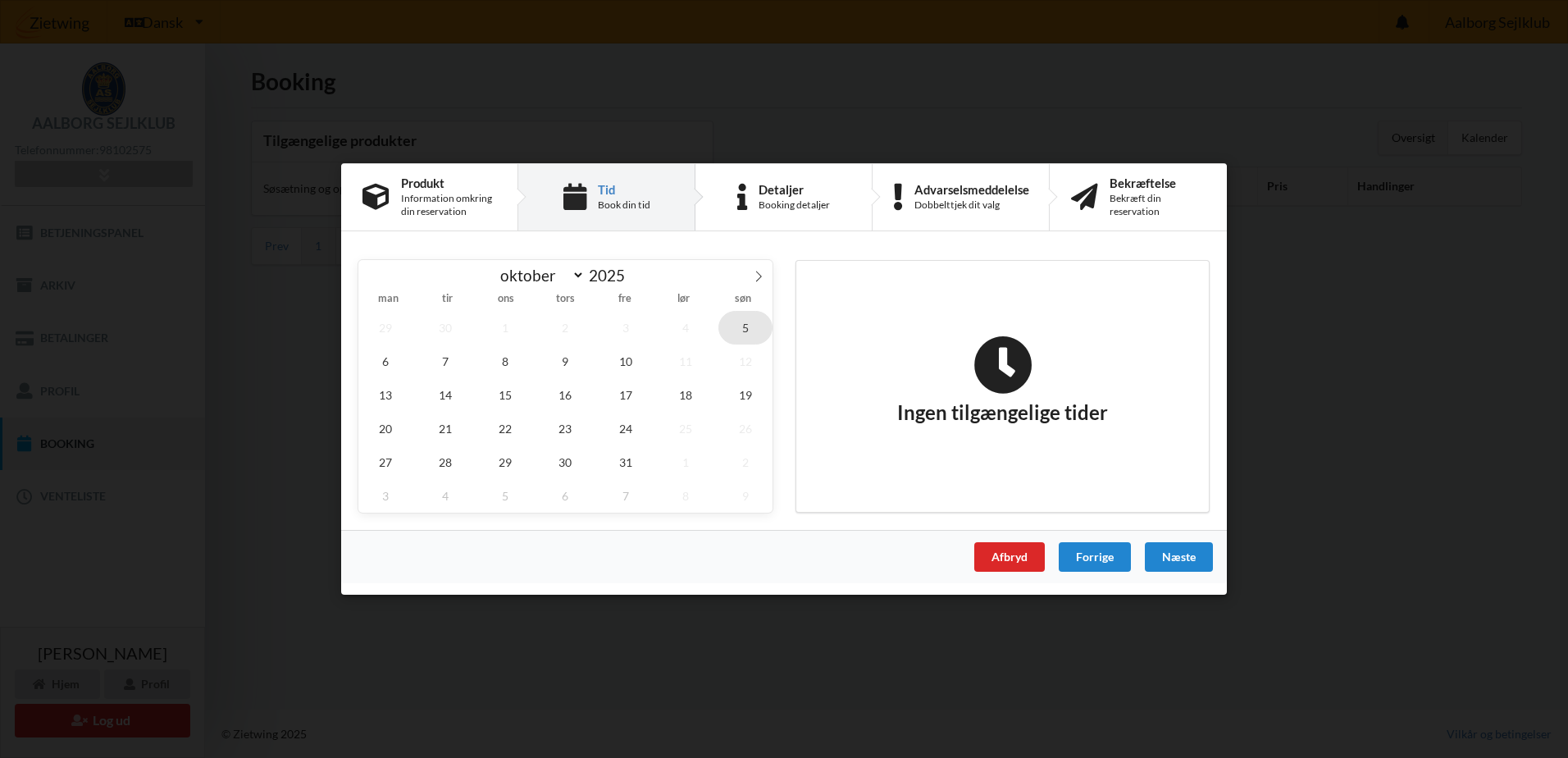
click at [745, 330] on span "5" at bounding box center [745, 328] width 54 height 34
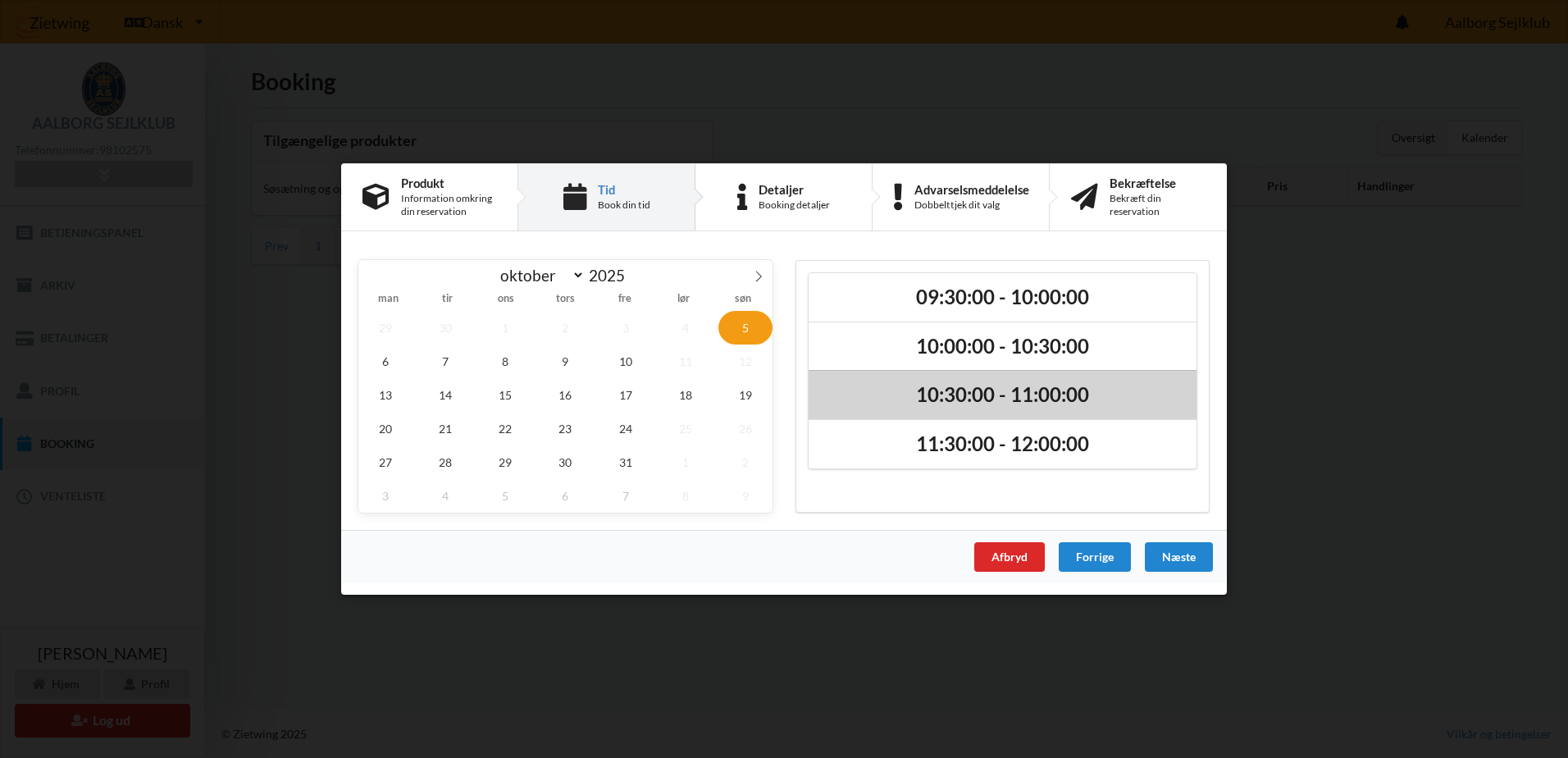
click at [990, 391] on h2 "10:30:00 - 11:00:00" at bounding box center [1003, 395] width 365 height 26
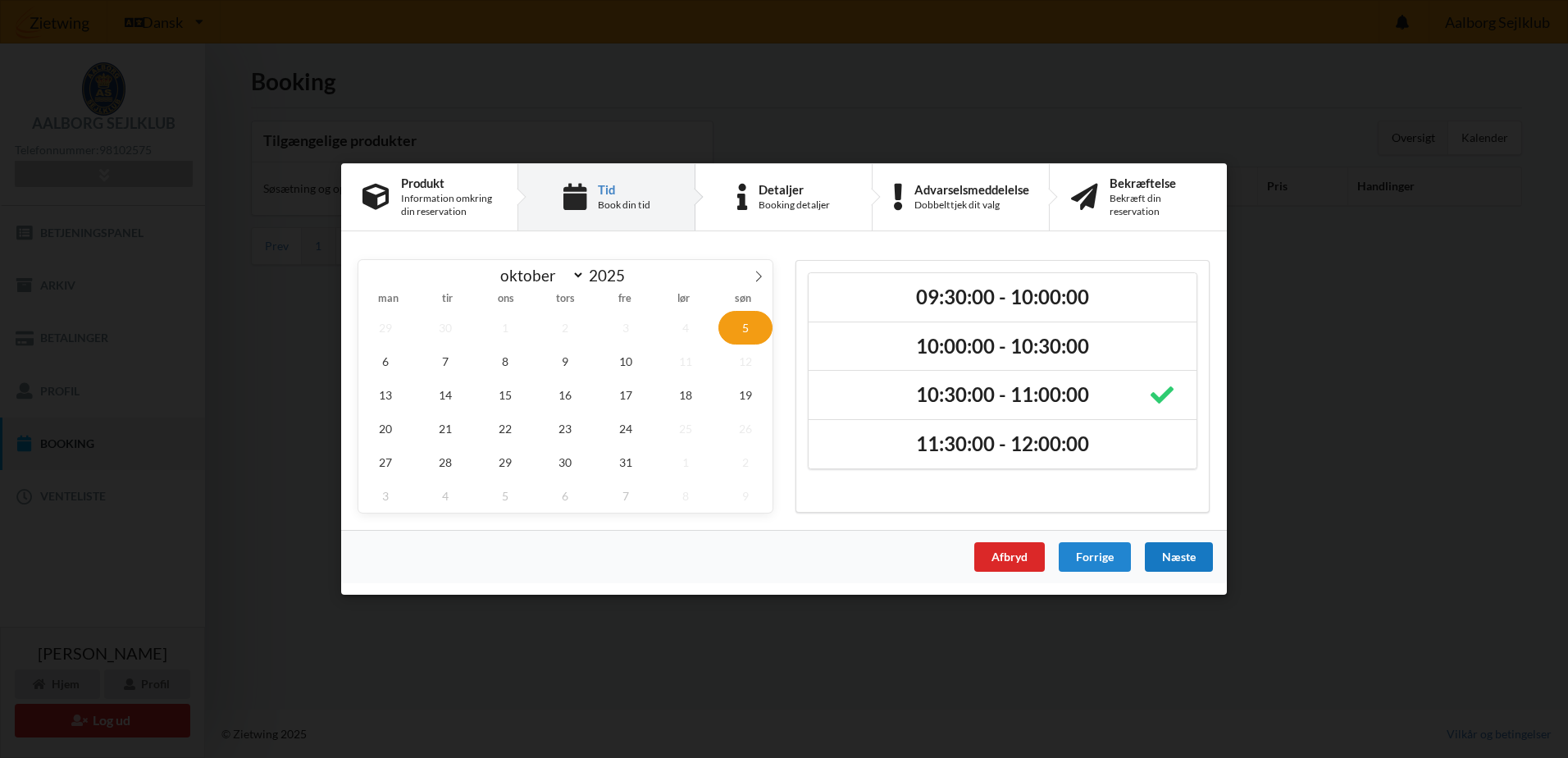
click at [1178, 559] on div "Næste" at bounding box center [1179, 557] width 68 height 29
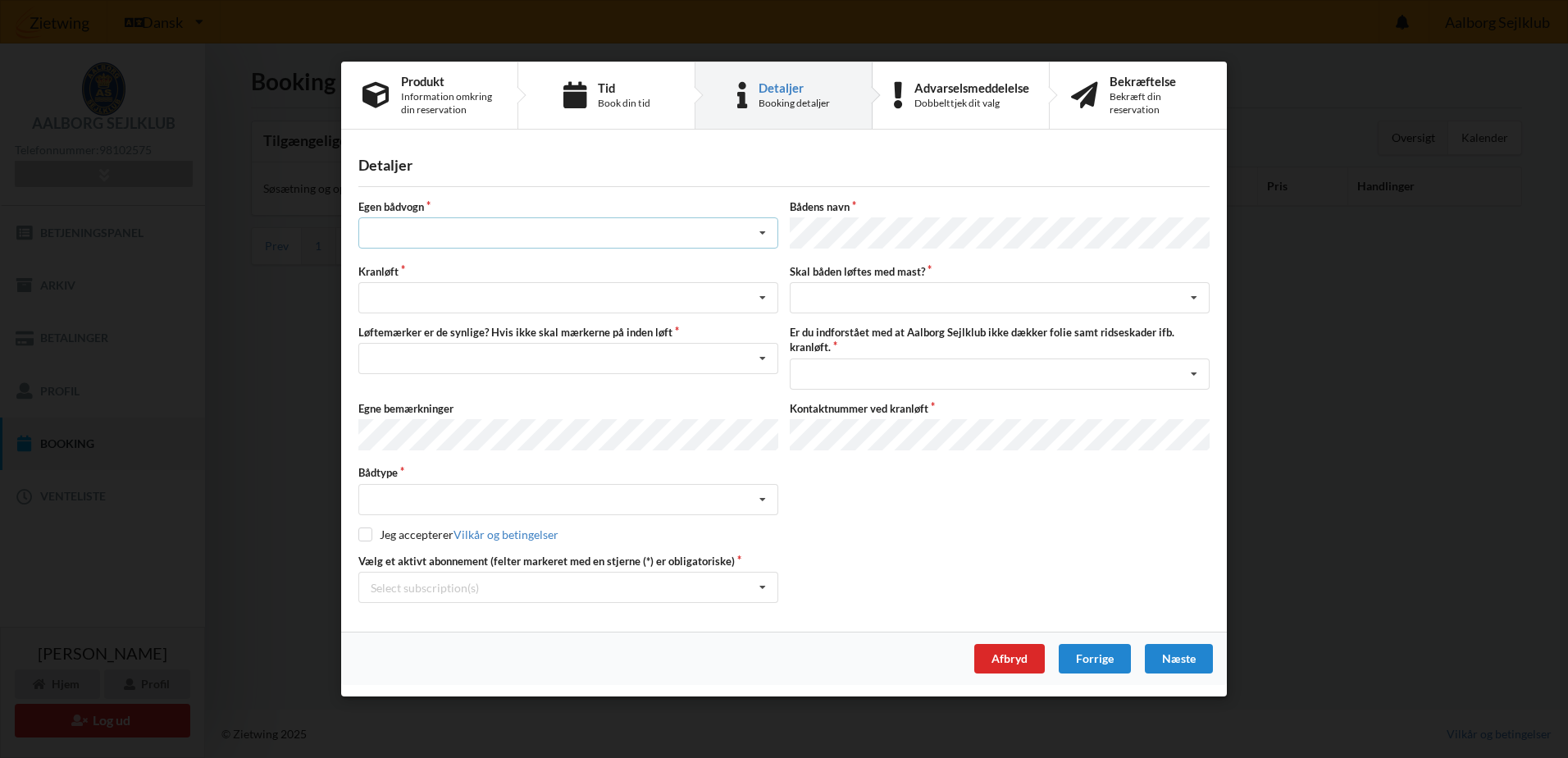
click at [445, 233] on div "Intet valg ja nej" at bounding box center [568, 232] width 420 height 31
click at [390, 320] on div "nej" at bounding box center [568, 323] width 418 height 30
click at [443, 291] on div "Søsætning Optagning" at bounding box center [568, 297] width 420 height 31
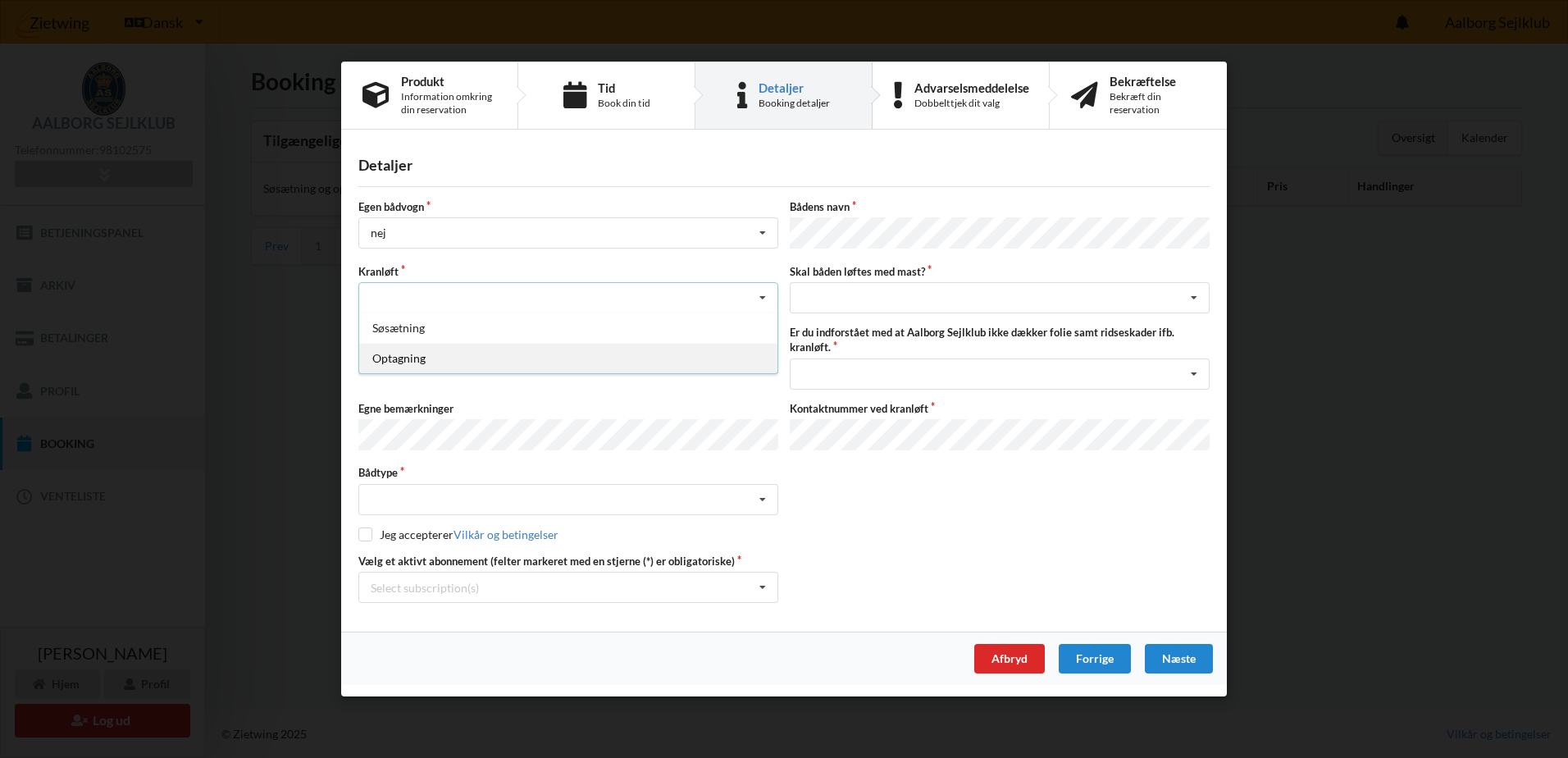
click at [423, 363] on div "Optagning" at bounding box center [568, 358] width 418 height 30
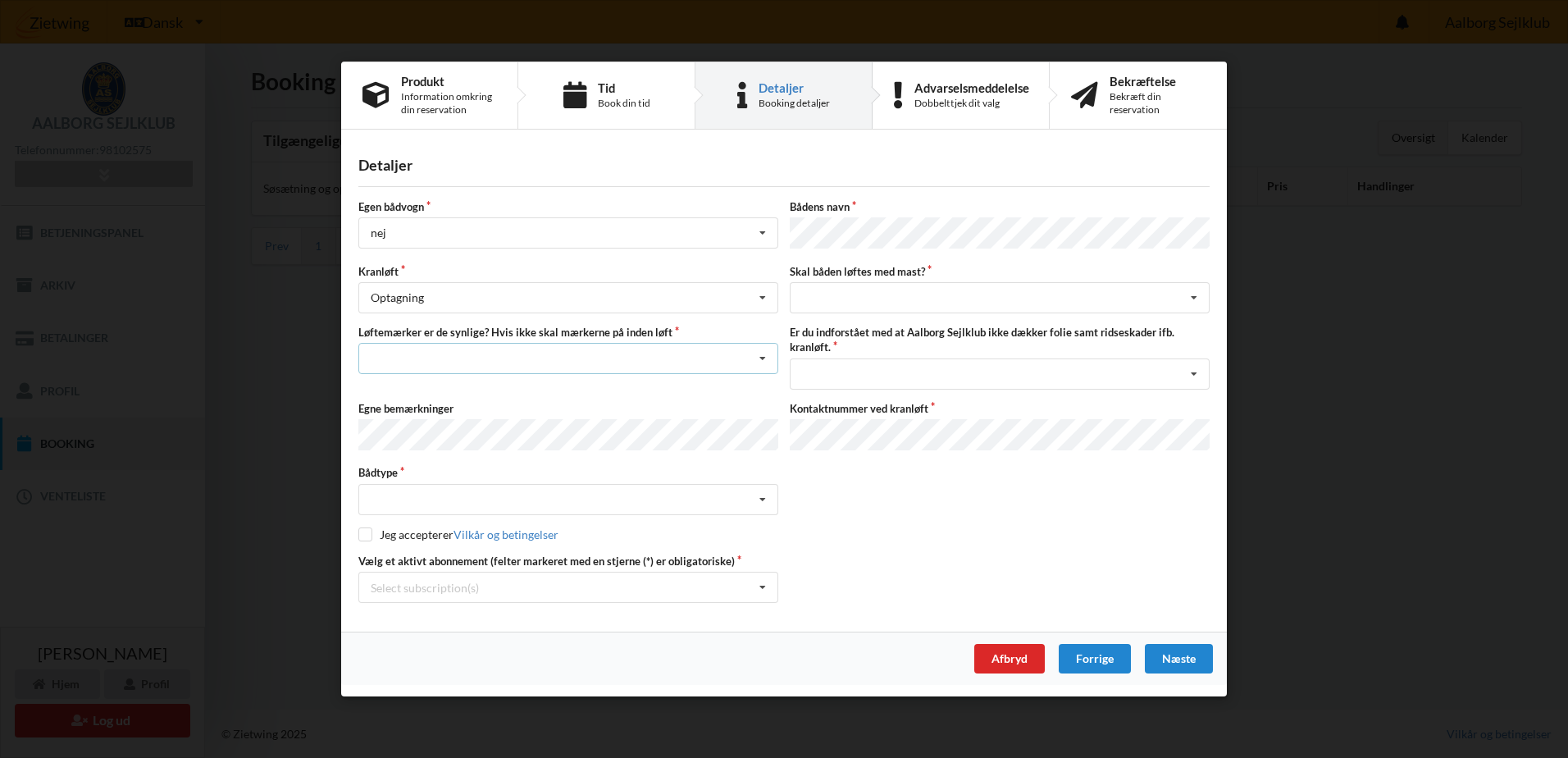
click at [515, 358] on div "Nej, jeg kontakter havnekontoret inden løft og får dem sat på Ja, mine mærker e…" at bounding box center [568, 358] width 420 height 31
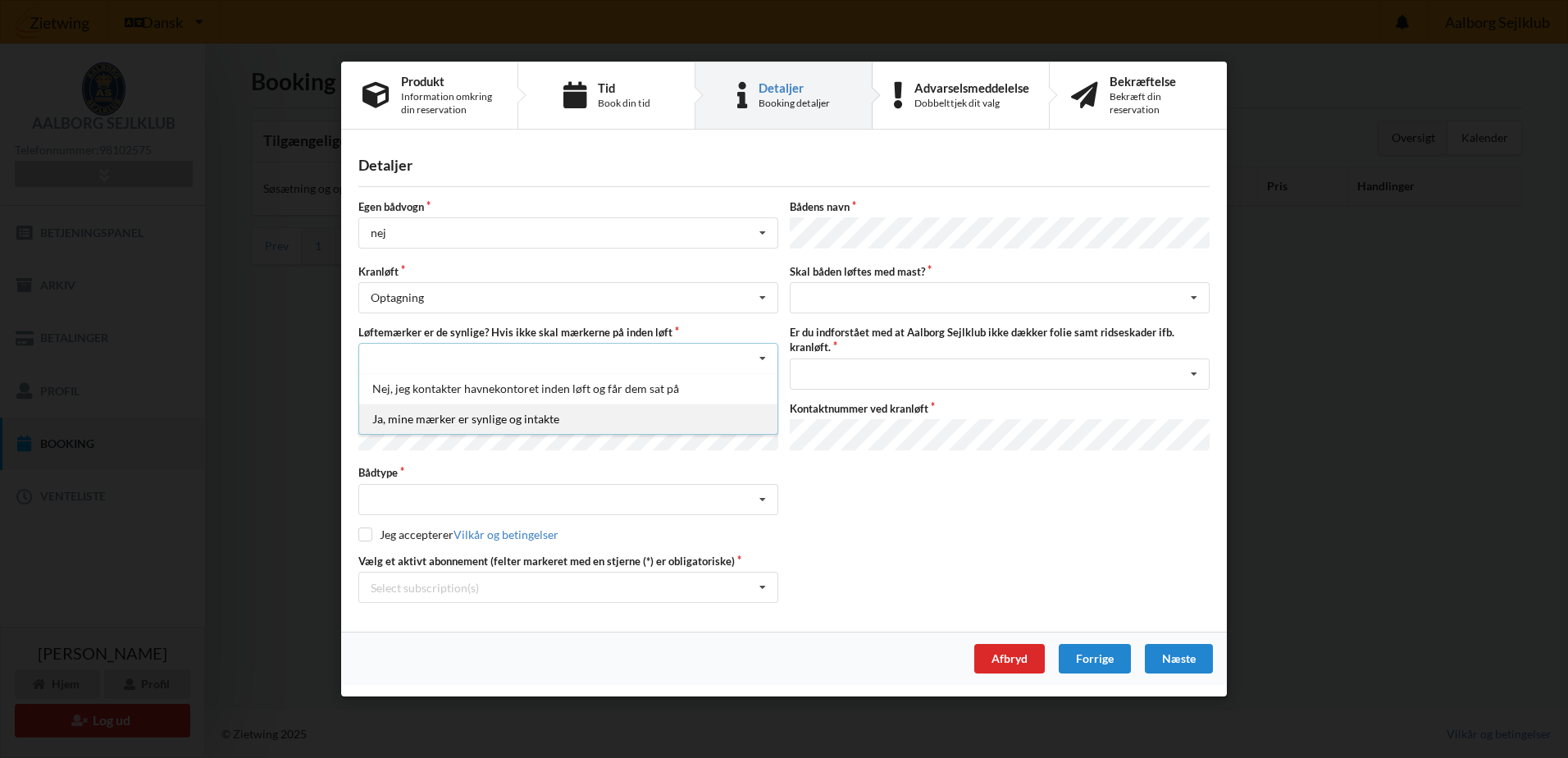
click at [472, 419] on div "Ja, mine mærker er synlige og intakte" at bounding box center [568, 419] width 418 height 30
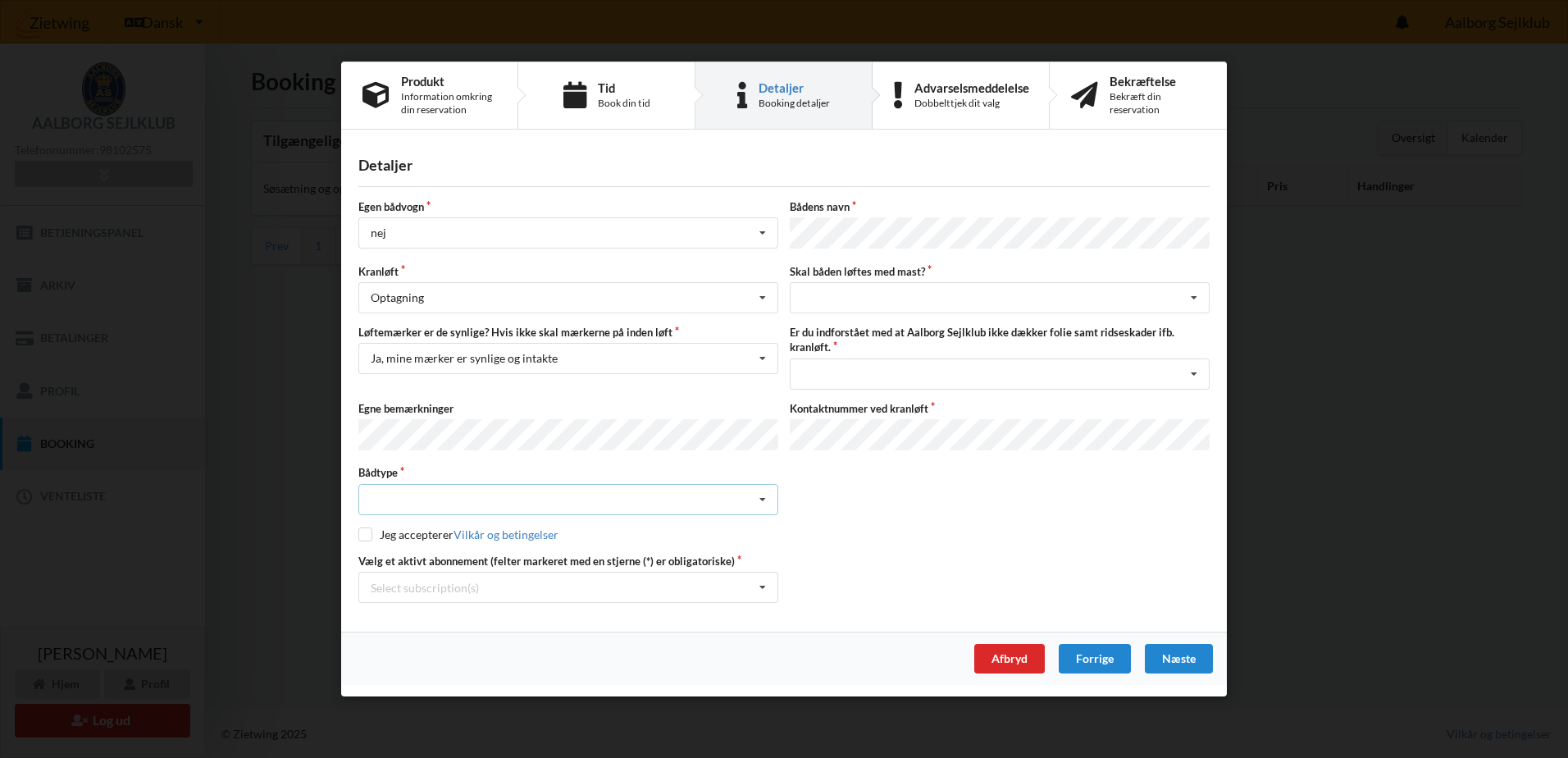
click at [492, 491] on div "Intet valgt Sejlbåd Motorbåd Motorsejler [PERSON_NAME]" at bounding box center [568, 498] width 420 height 31
click at [431, 555] on div "Sejlbåd" at bounding box center [568, 559] width 418 height 30
click at [370, 530] on input "checkbox" at bounding box center [365, 534] width 14 height 14
checkbox input "true"
click at [900, 295] on div "intet valg ja nej" at bounding box center [1000, 297] width 420 height 31
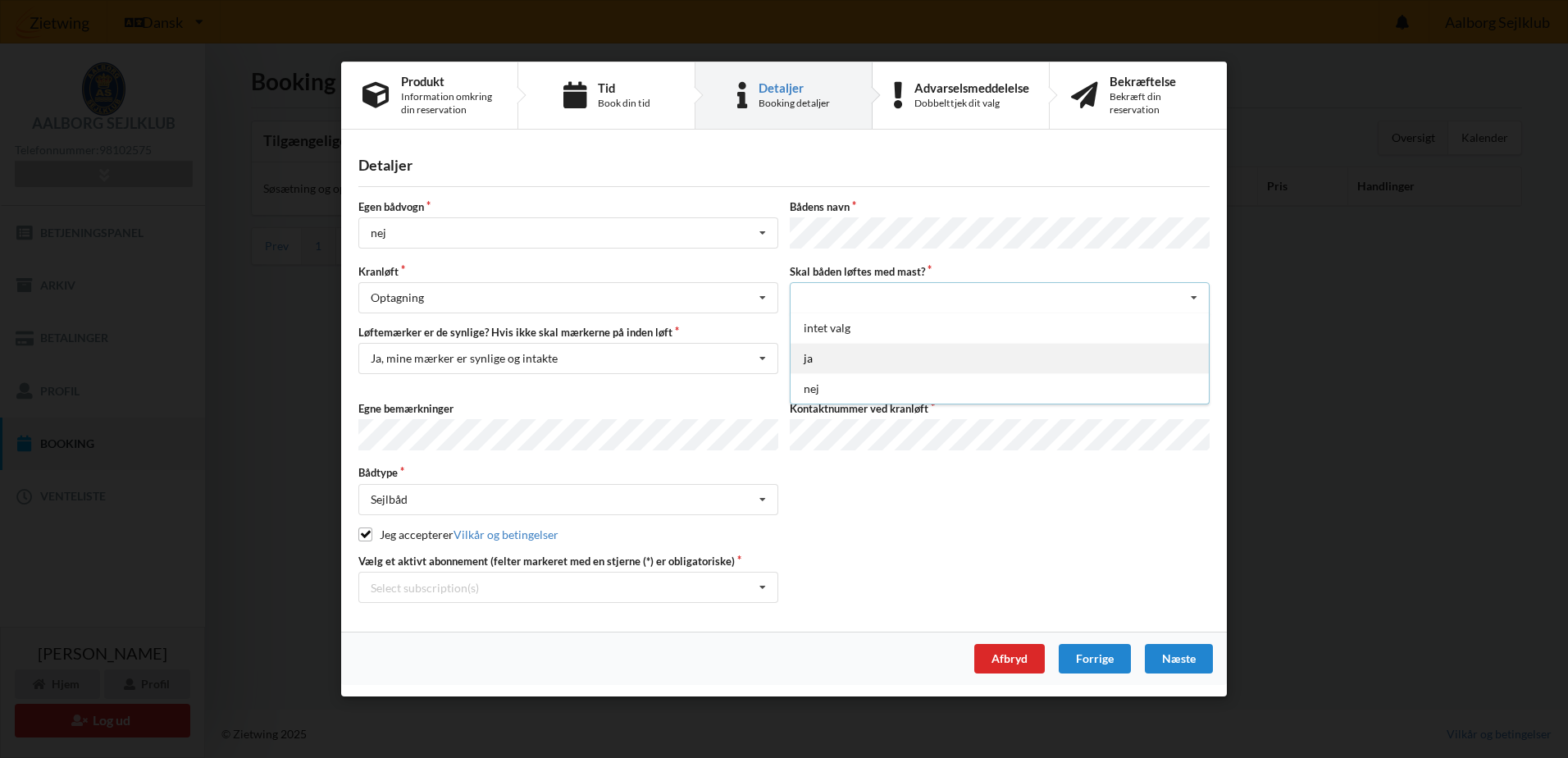
click at [825, 358] on div "ja" at bounding box center [1000, 358] width 418 height 30
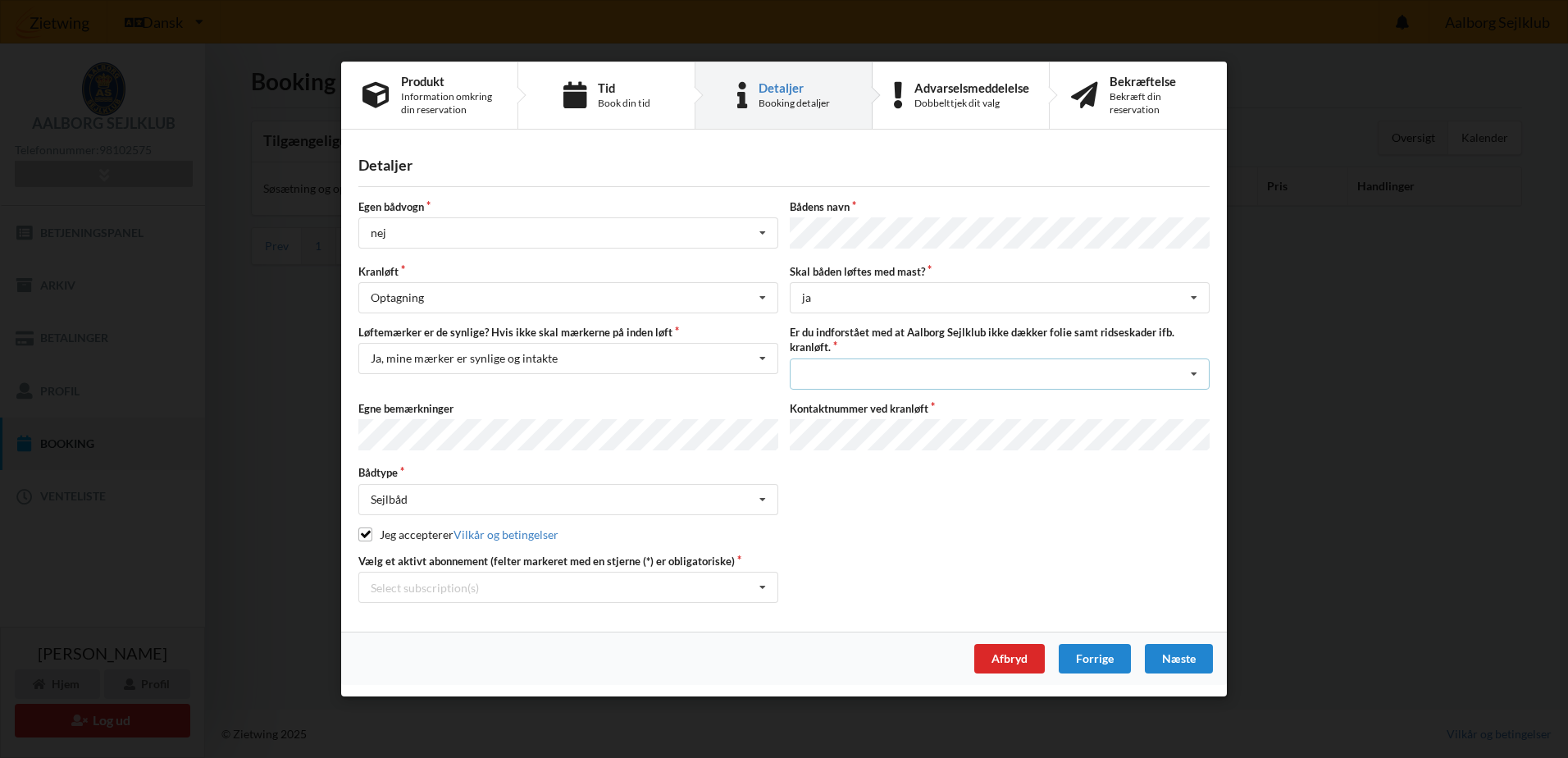
click at [898, 377] on div "Jeg har tæpper med og tager selv ansvaret for eventuelle folie samt ridseskader…" at bounding box center [1000, 373] width 420 height 31
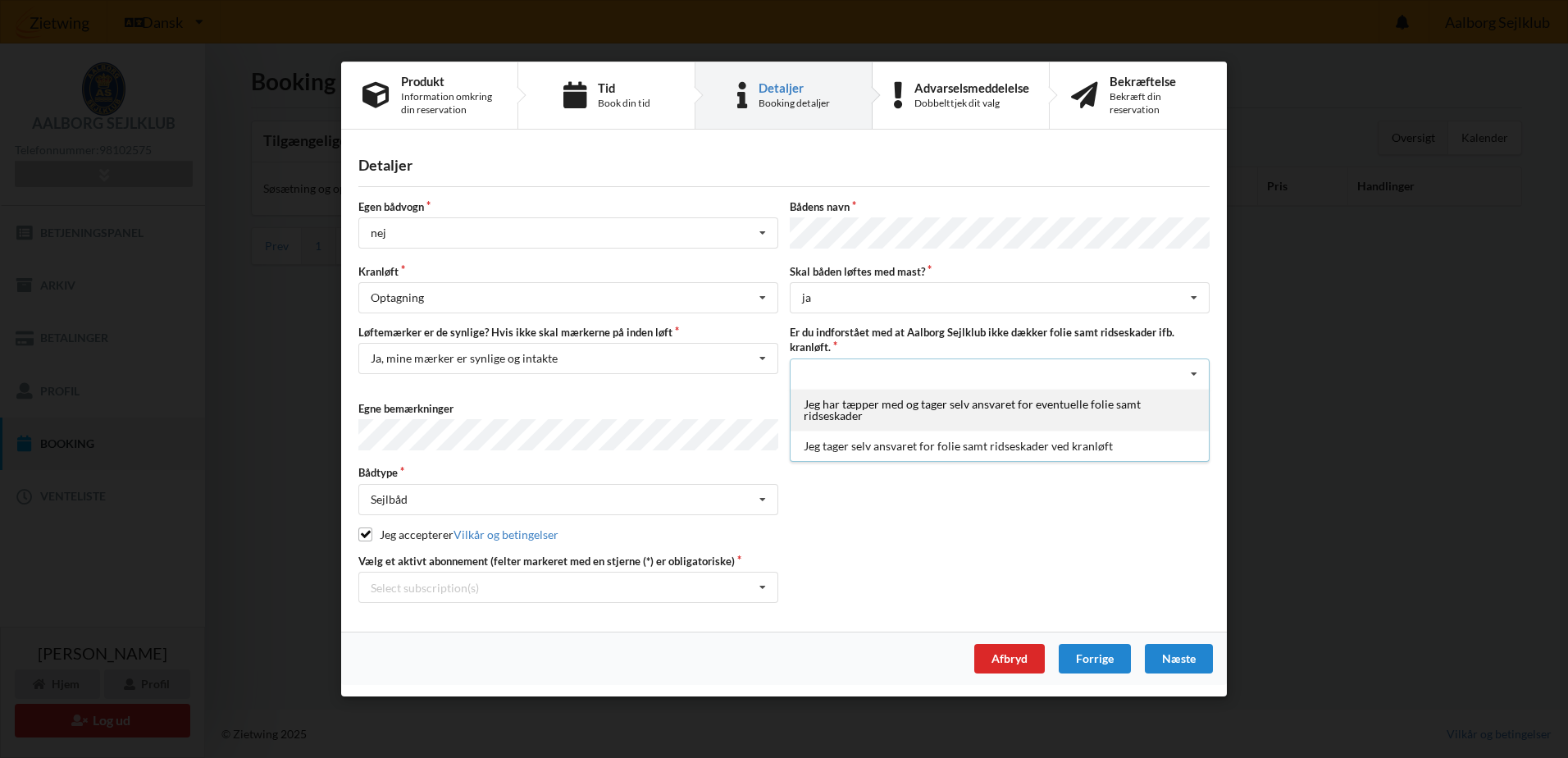
click at [886, 406] on div "Jeg har tæpper med og tager selv ansvaret for eventuelle folie samt ridseskader" at bounding box center [1000, 409] width 418 height 42
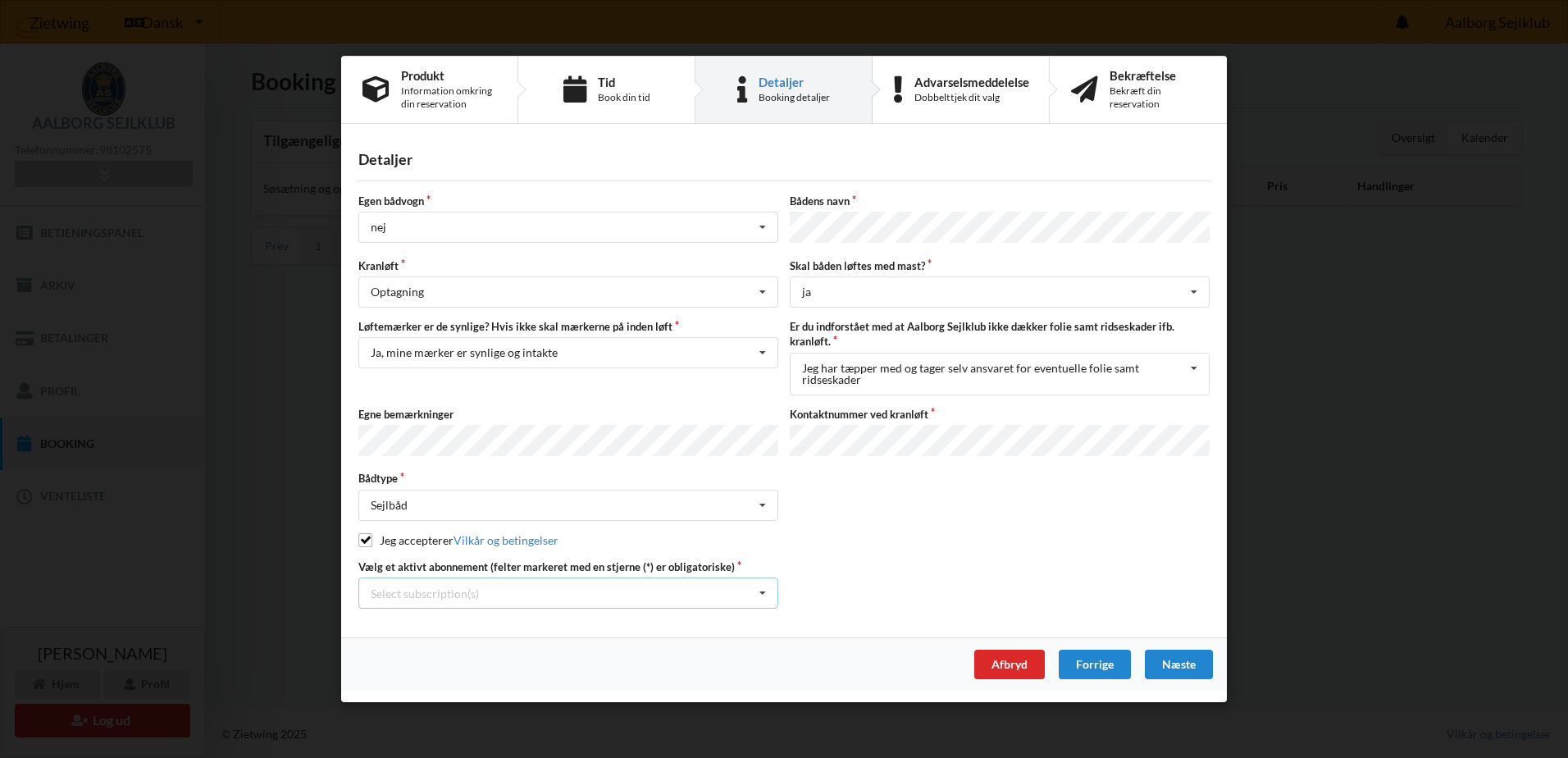
click at [465, 587] on div "Select subscription(s)" at bounding box center [425, 593] width 109 height 14
click at [474, 615] on div "* 6 tons stativ leje 4131" at bounding box center [568, 623] width 418 height 30
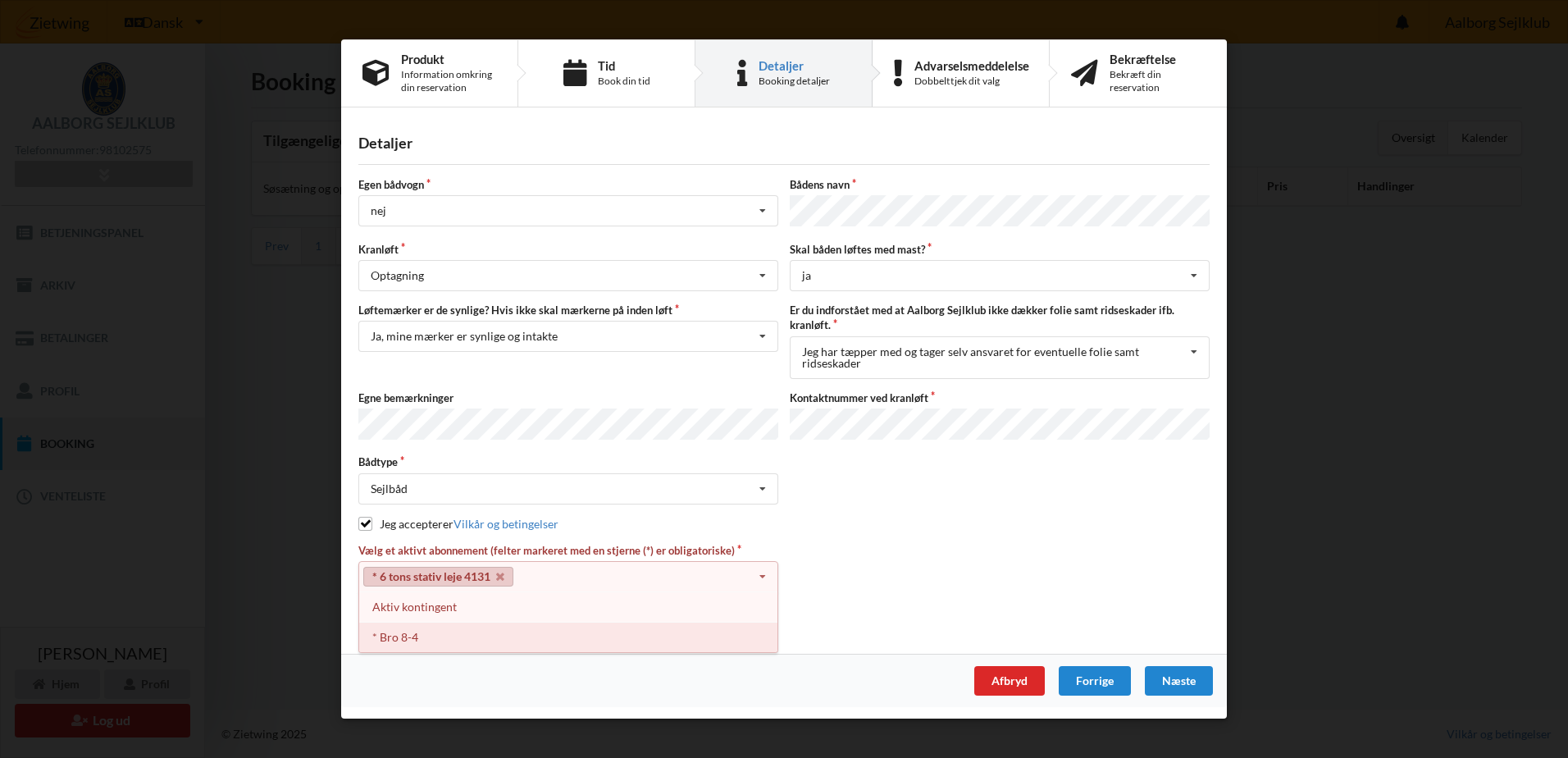
click at [428, 632] on div "* Bro 8-4" at bounding box center [568, 638] width 418 height 30
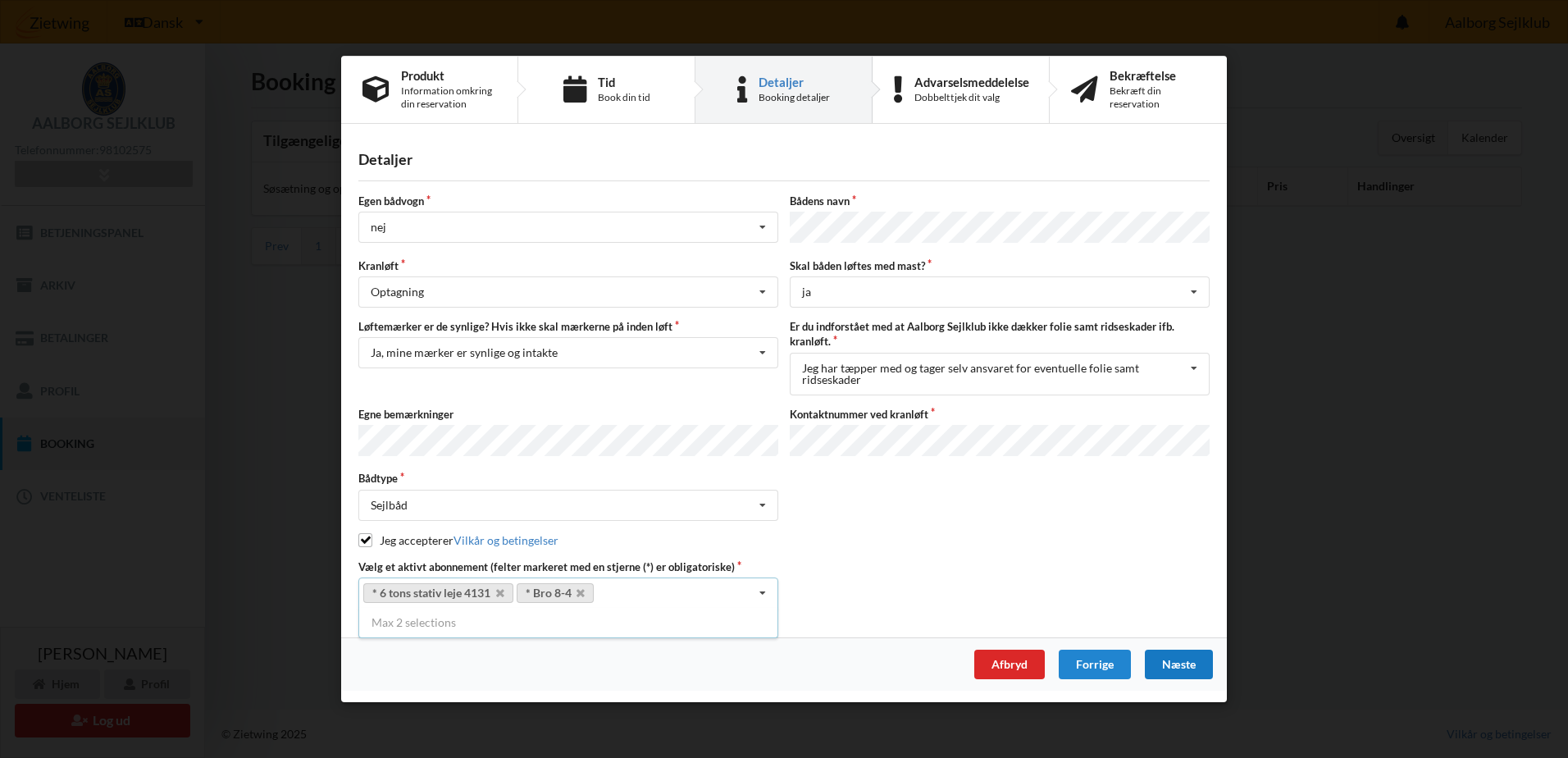
click at [1180, 658] on div "Næste" at bounding box center [1179, 664] width 68 height 29
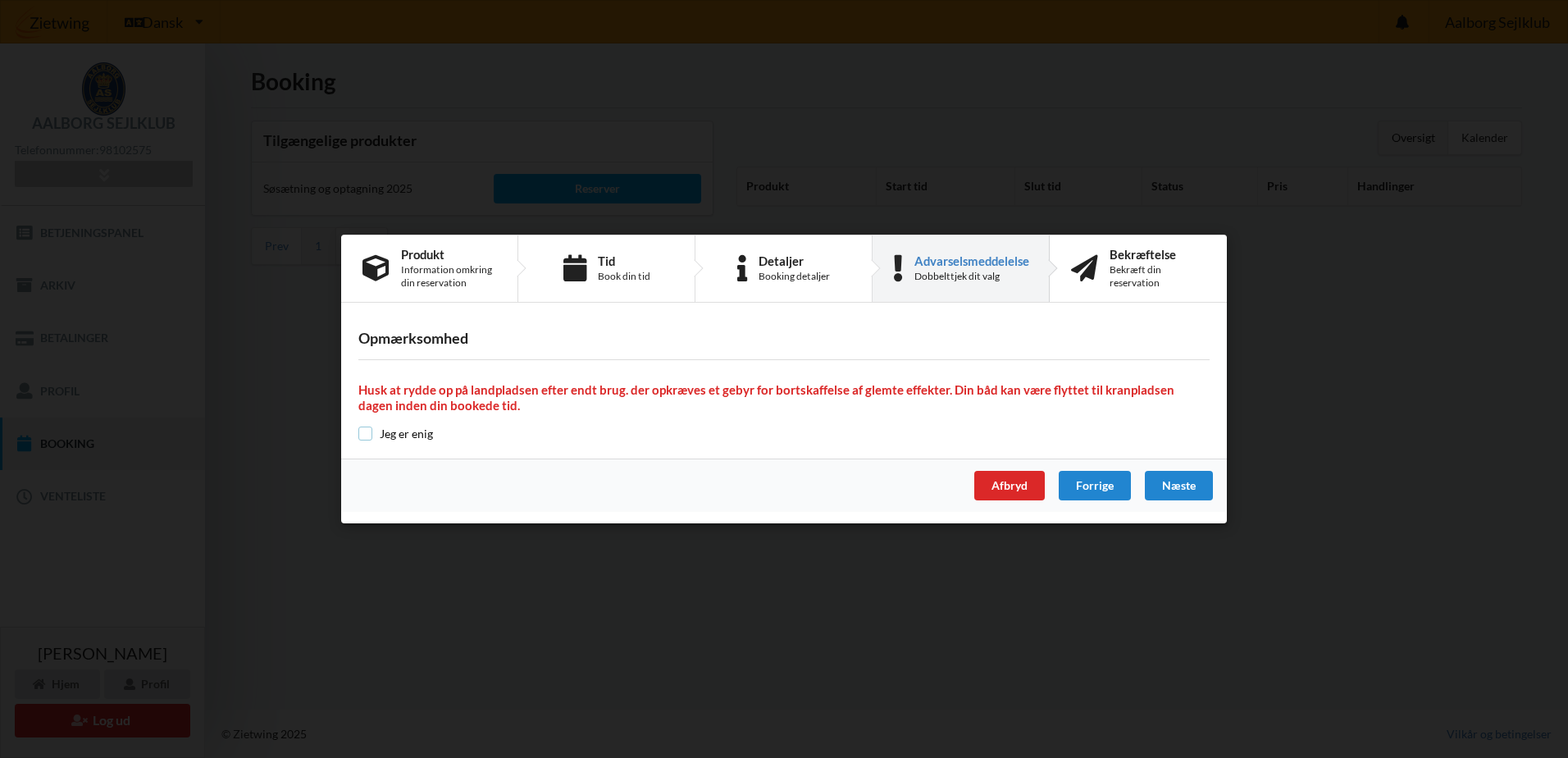
click at [369, 433] on input "checkbox" at bounding box center [365, 434] width 14 height 14
checkbox input "true"
click at [1188, 484] on div "Næste" at bounding box center [1179, 485] width 68 height 29
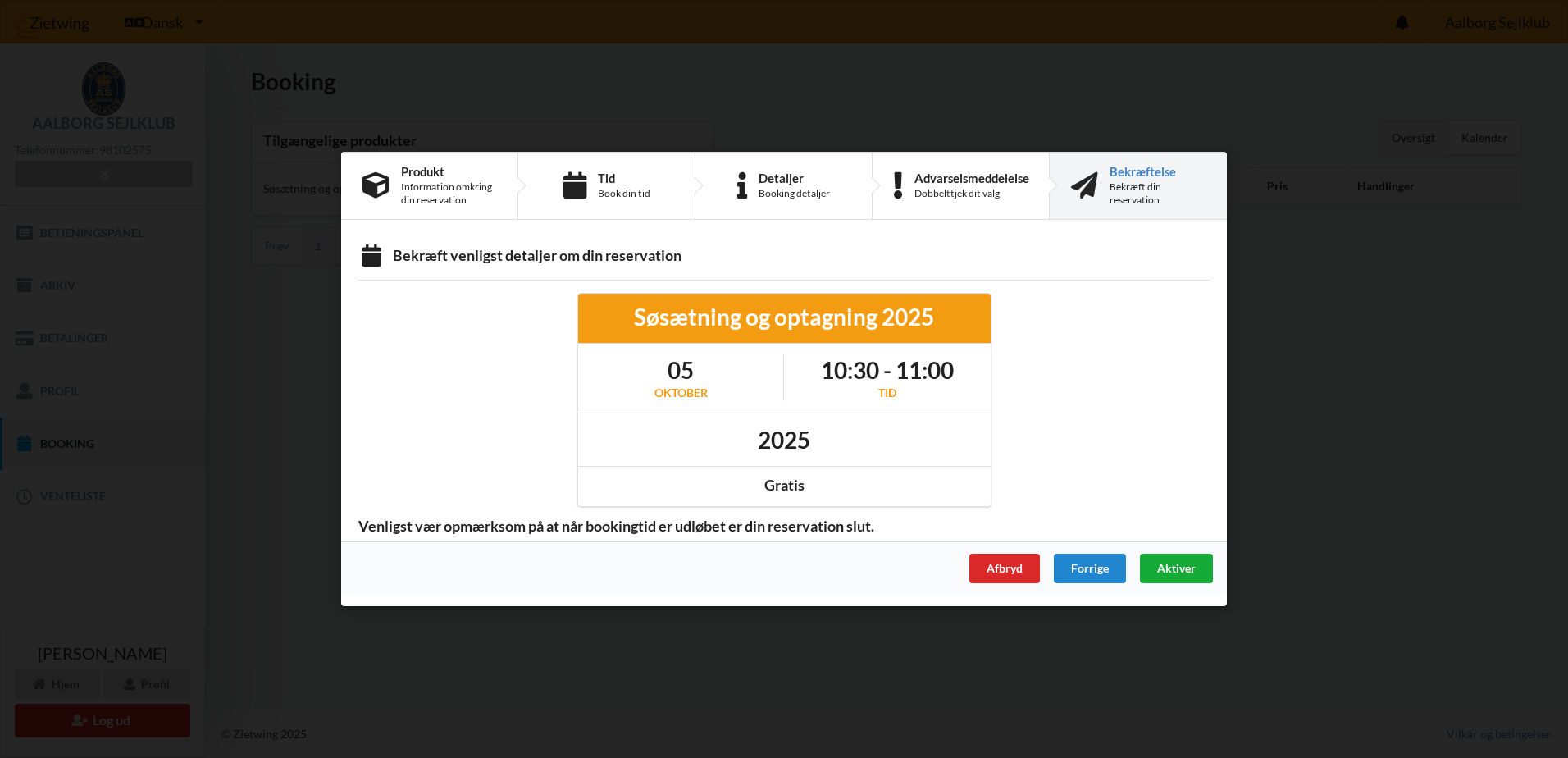
click at [1177, 565] on span "Aktiver" at bounding box center [1175, 568] width 38 height 14
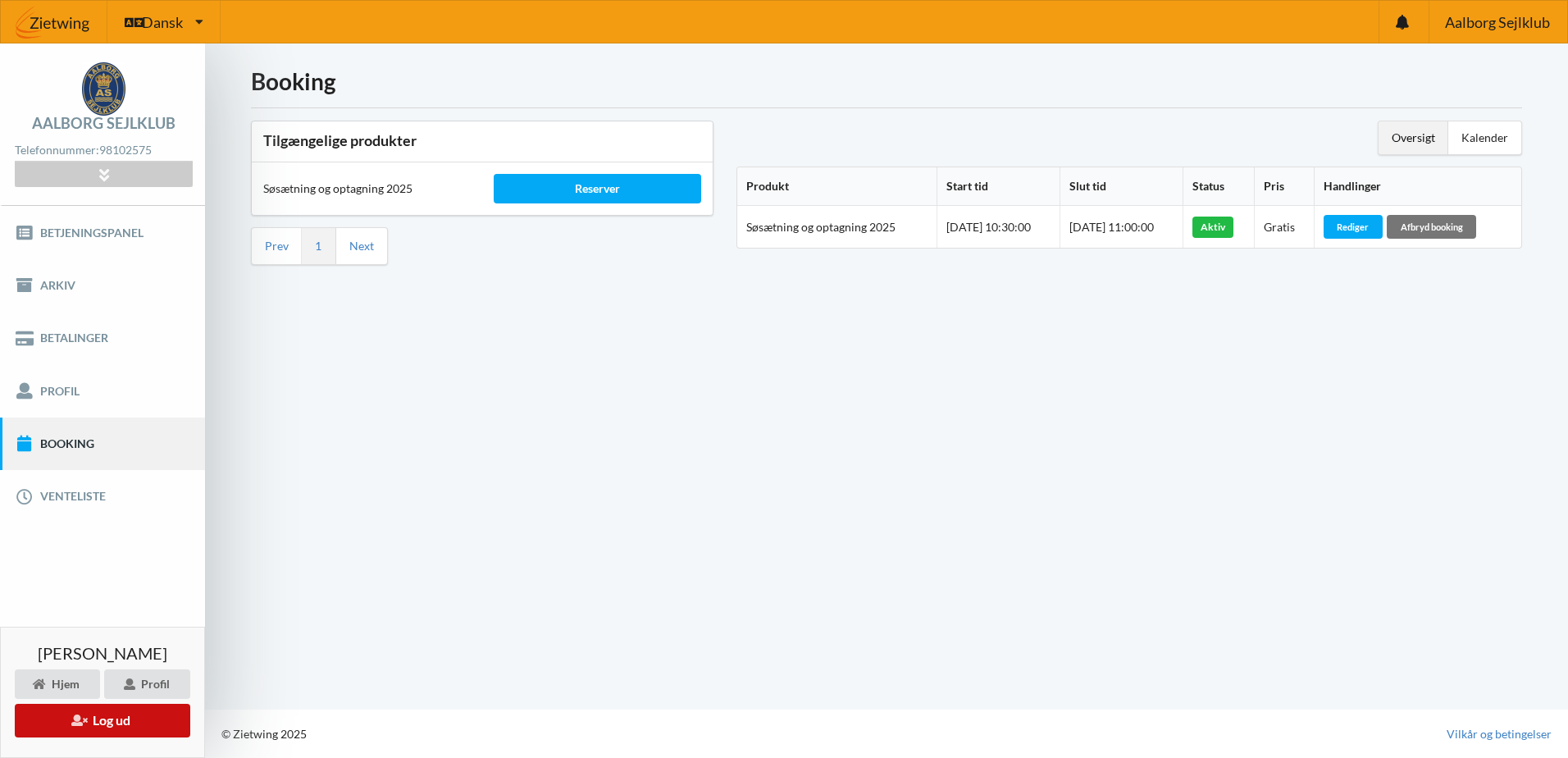
click at [131, 716] on button "Log ud" at bounding box center [102, 721] width 175 height 34
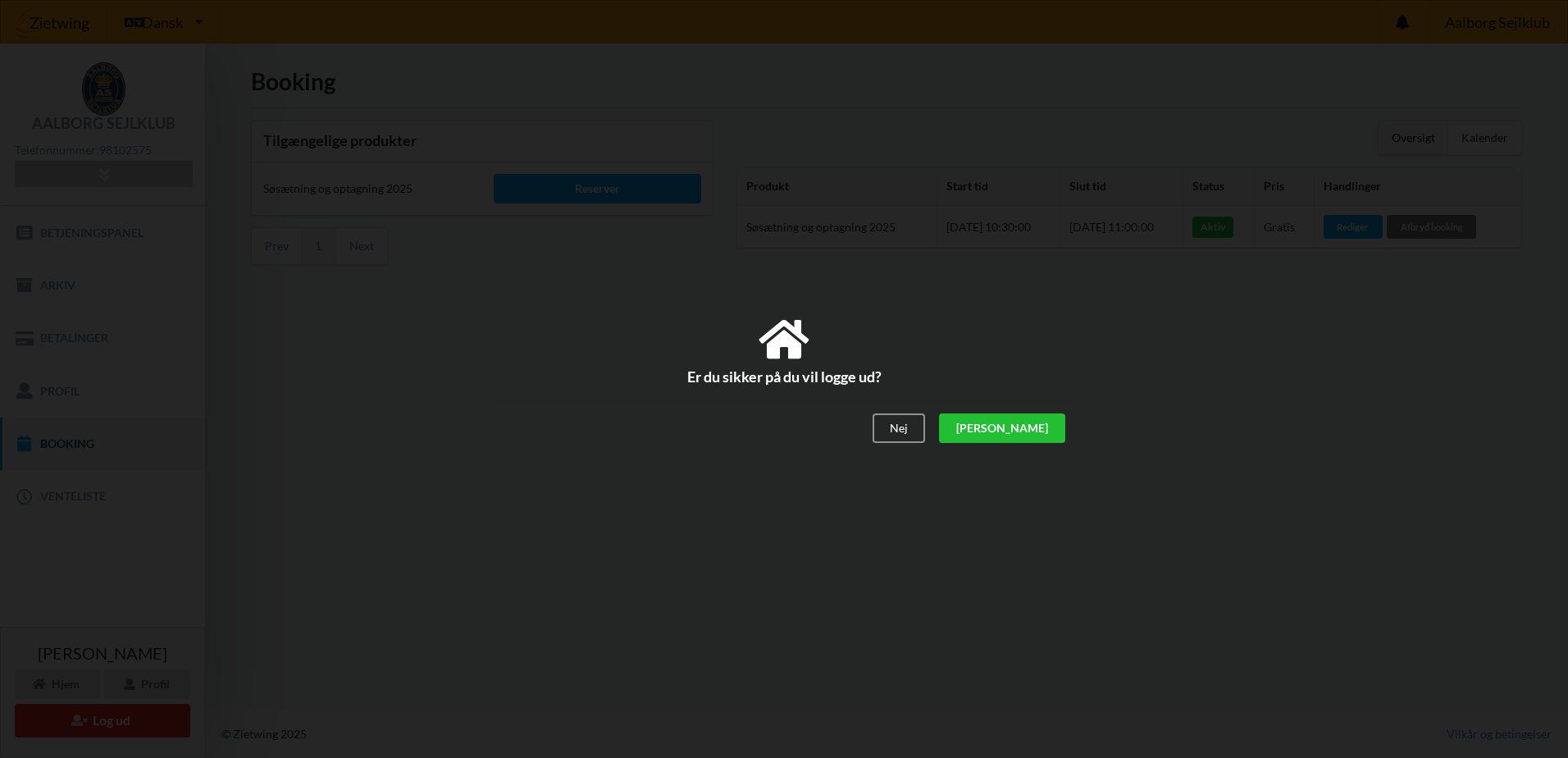
click at [1048, 429] on div "[PERSON_NAME]" at bounding box center [1002, 428] width 126 height 29
